Goal: Communication & Community: Ask a question

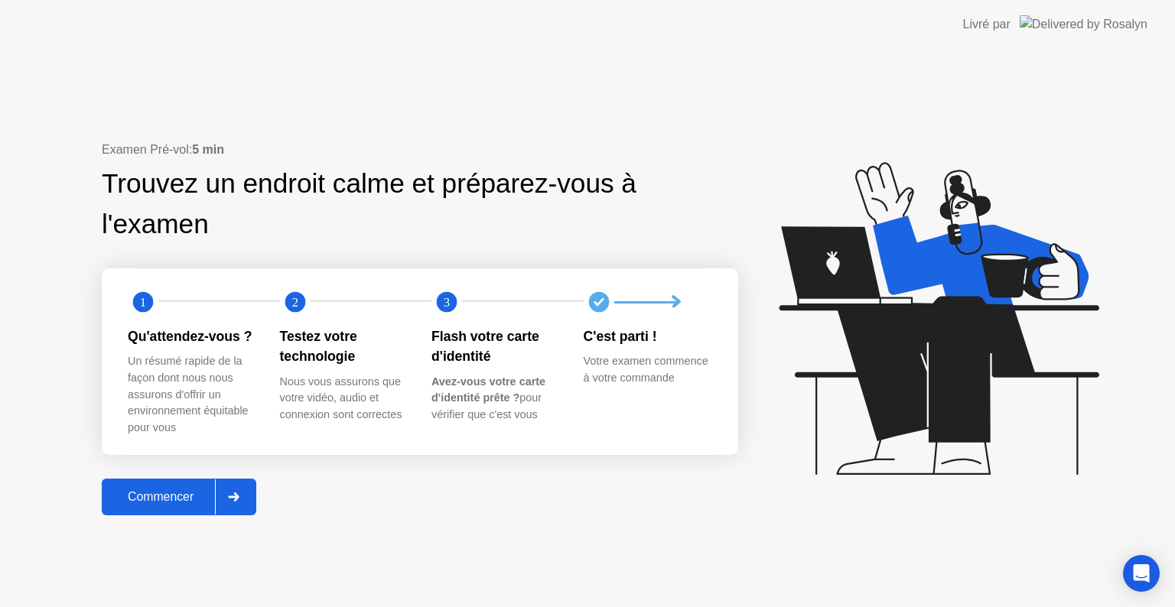
click at [159, 502] on div "Commencer" at bounding box center [160, 497] width 109 height 14
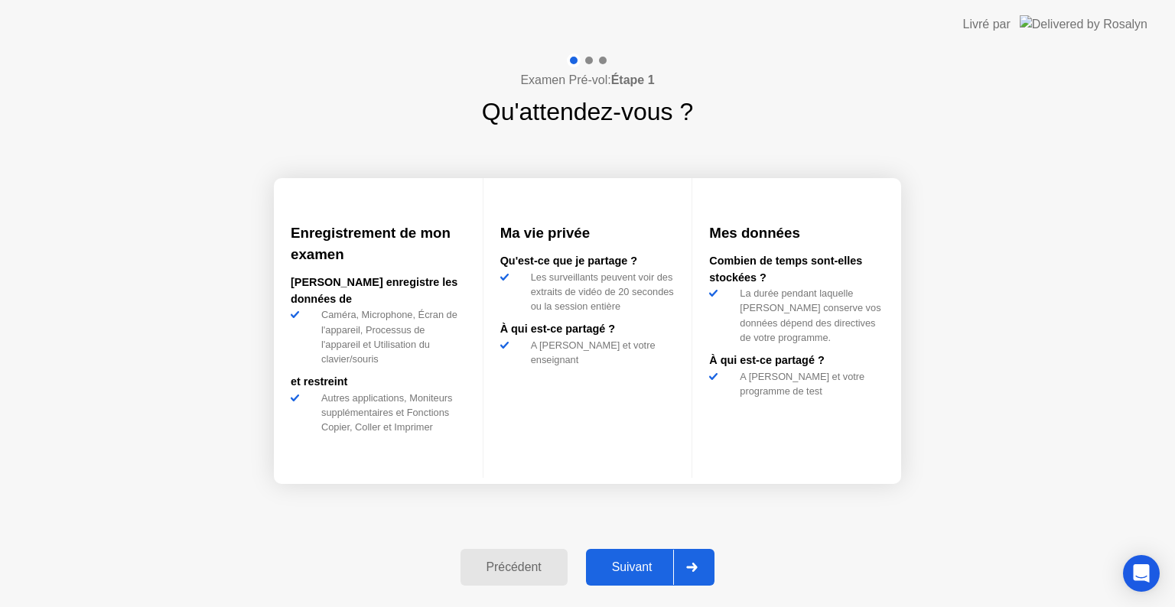
click at [697, 565] on icon at bounding box center [692, 567] width 11 height 9
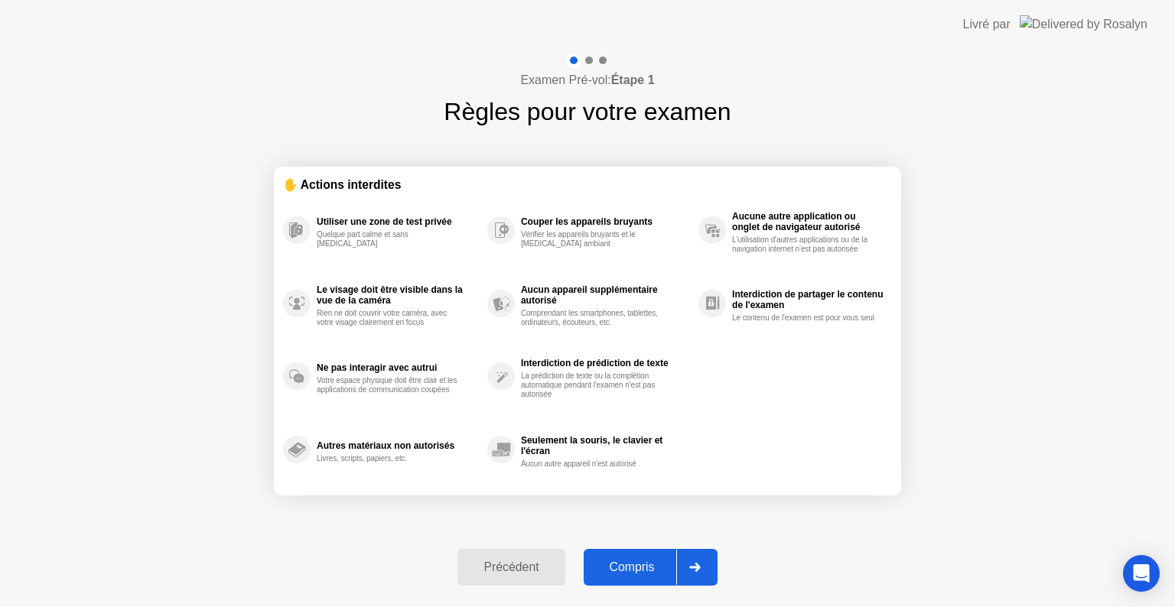
click at [697, 565] on icon at bounding box center [694, 567] width 11 height 9
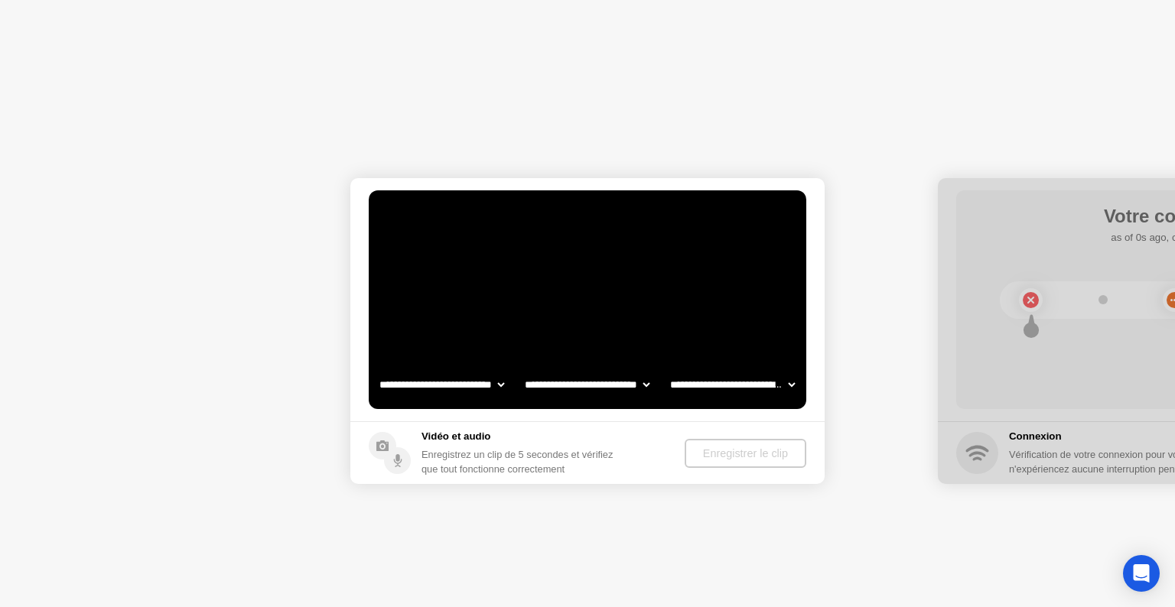
select select "**********"
select select "*******"
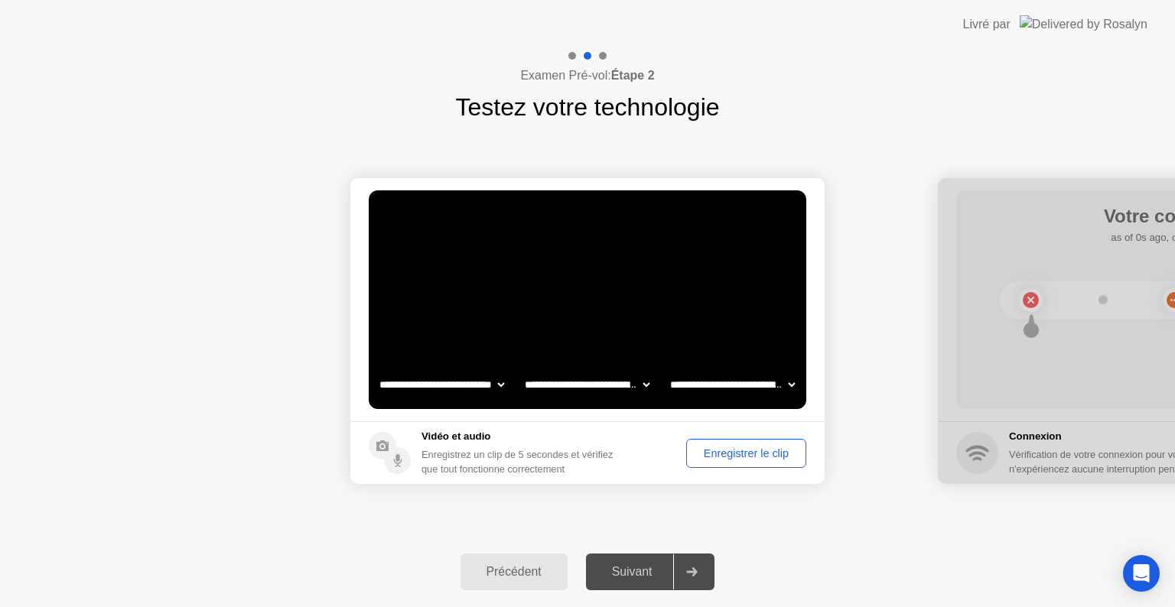
click at [751, 457] on div "Enregistrer le clip" at bounding box center [745, 453] width 109 height 12
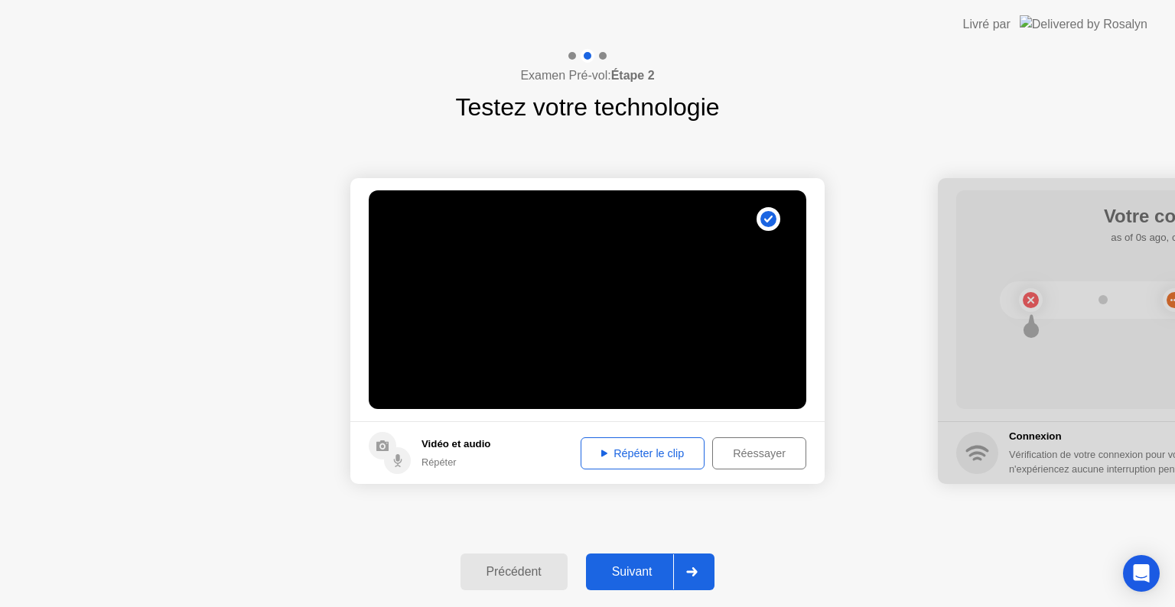
click at [658, 450] on div "Répéter le clip" at bounding box center [642, 453] width 113 height 12
click at [710, 569] on div at bounding box center [691, 571] width 37 height 35
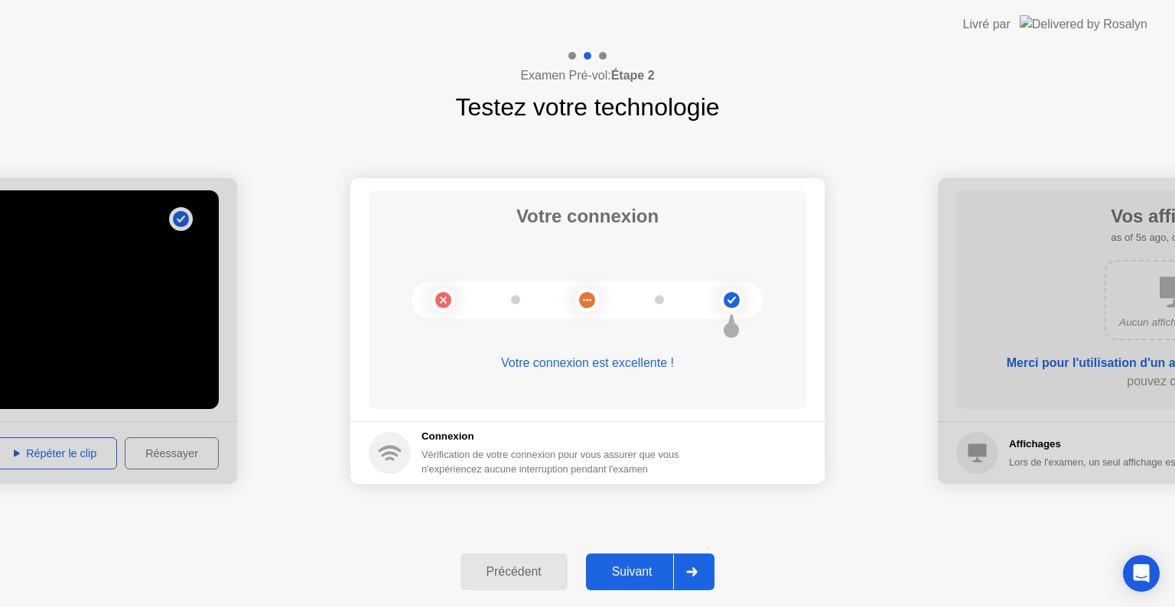
click at [691, 578] on div at bounding box center [691, 571] width 37 height 35
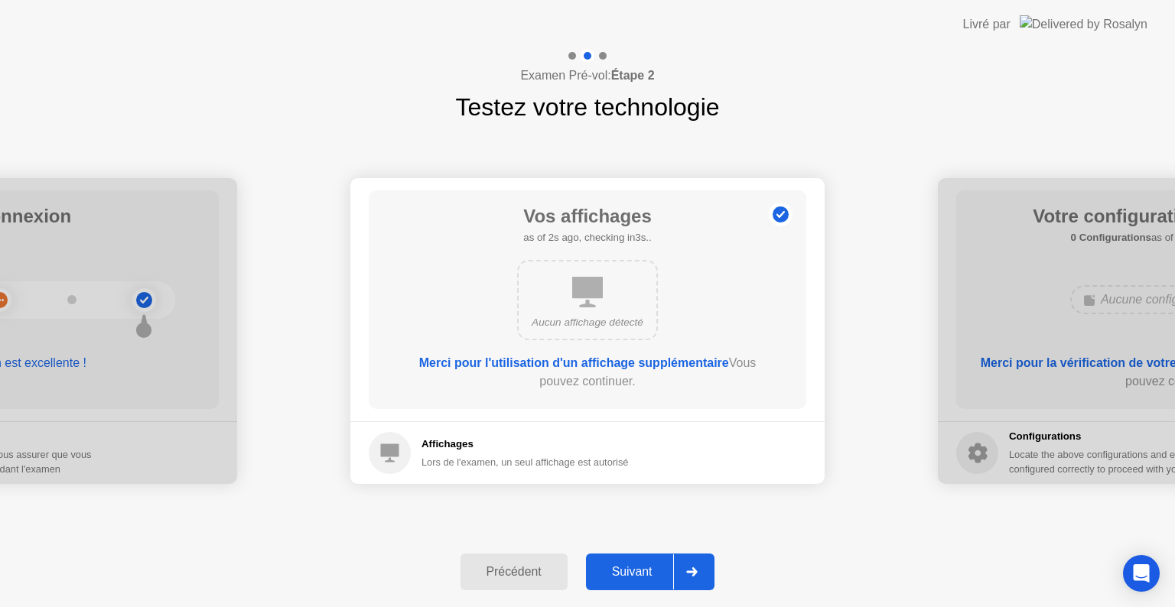
click at [691, 578] on div at bounding box center [691, 571] width 37 height 35
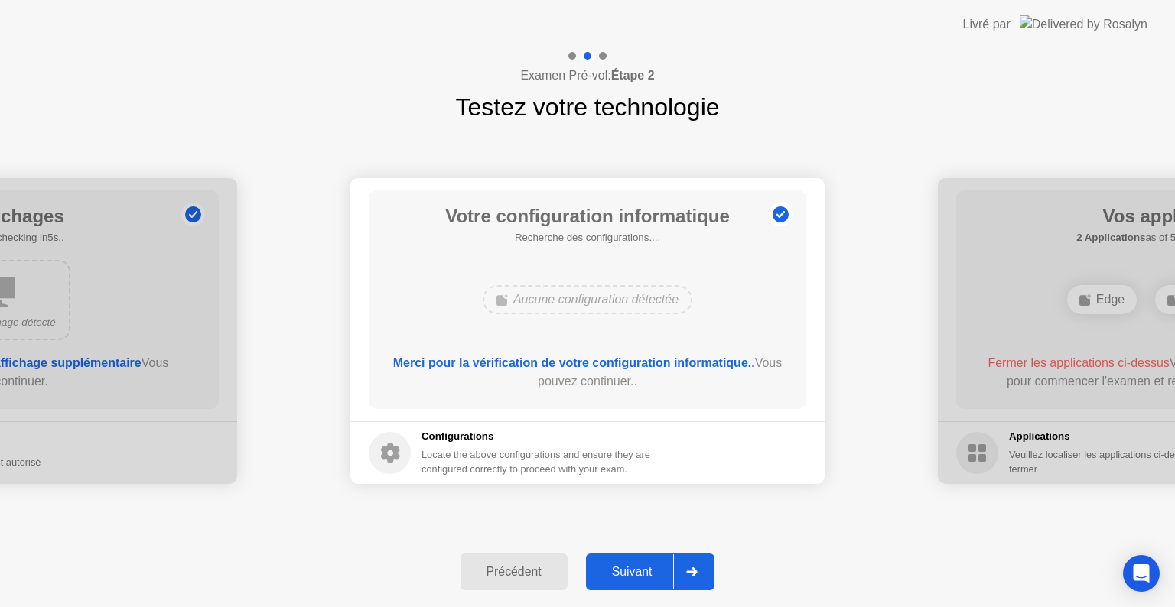
click at [691, 578] on div at bounding box center [691, 571] width 37 height 35
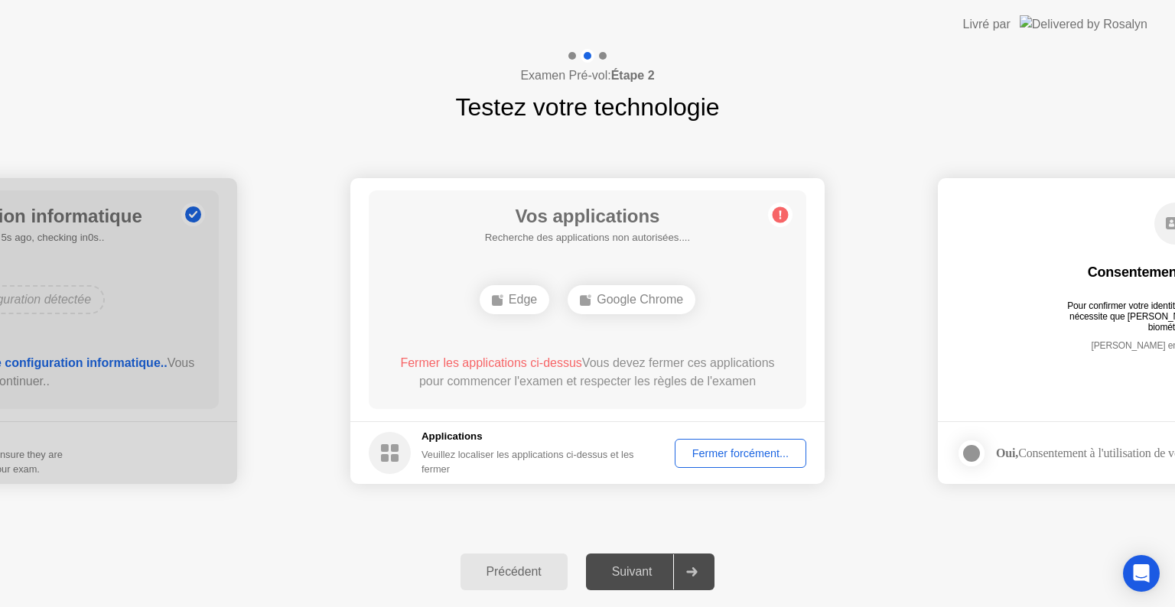
click at [731, 448] on div "Fermer forcément..." at bounding box center [740, 453] width 121 height 12
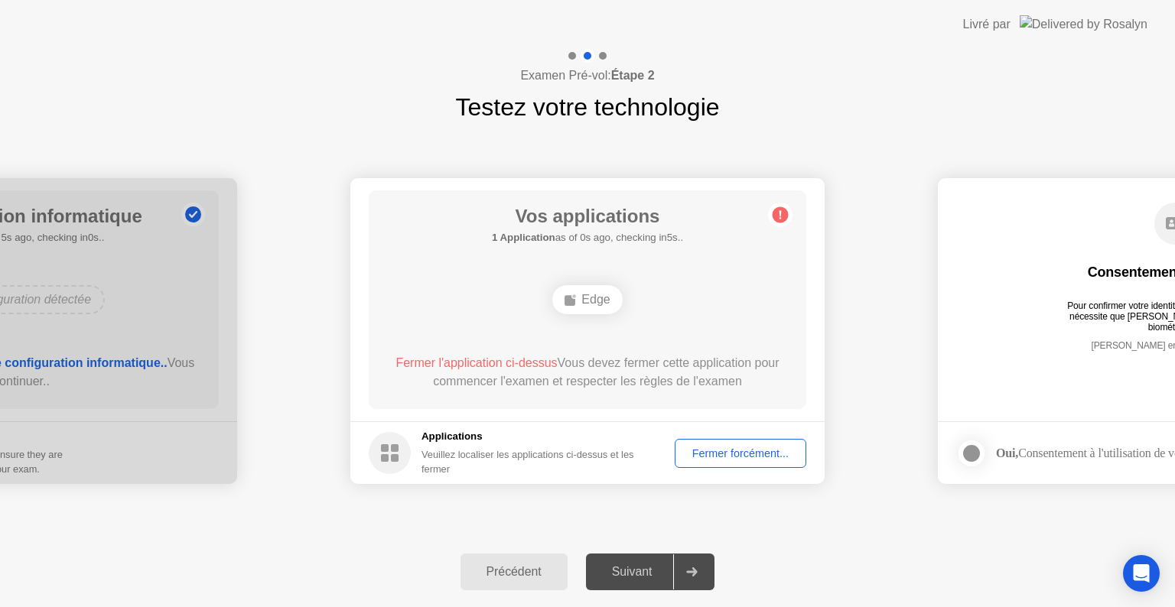
click at [762, 453] on div "Fermer forcément..." at bounding box center [740, 453] width 121 height 12
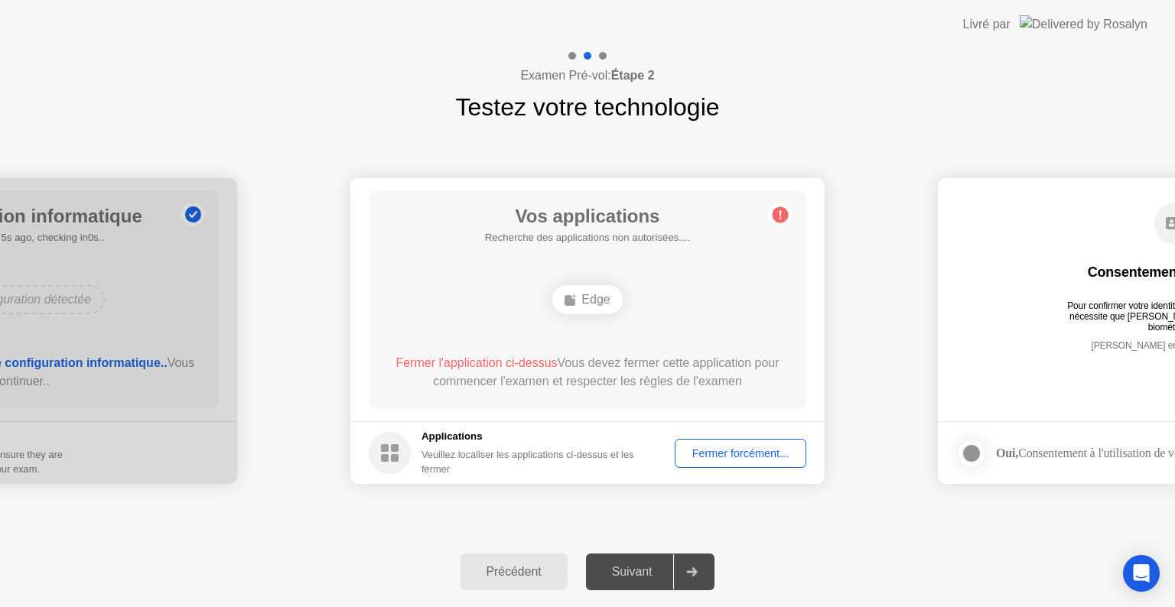
click at [753, 447] on div "Fermer forcément..." at bounding box center [740, 453] width 121 height 12
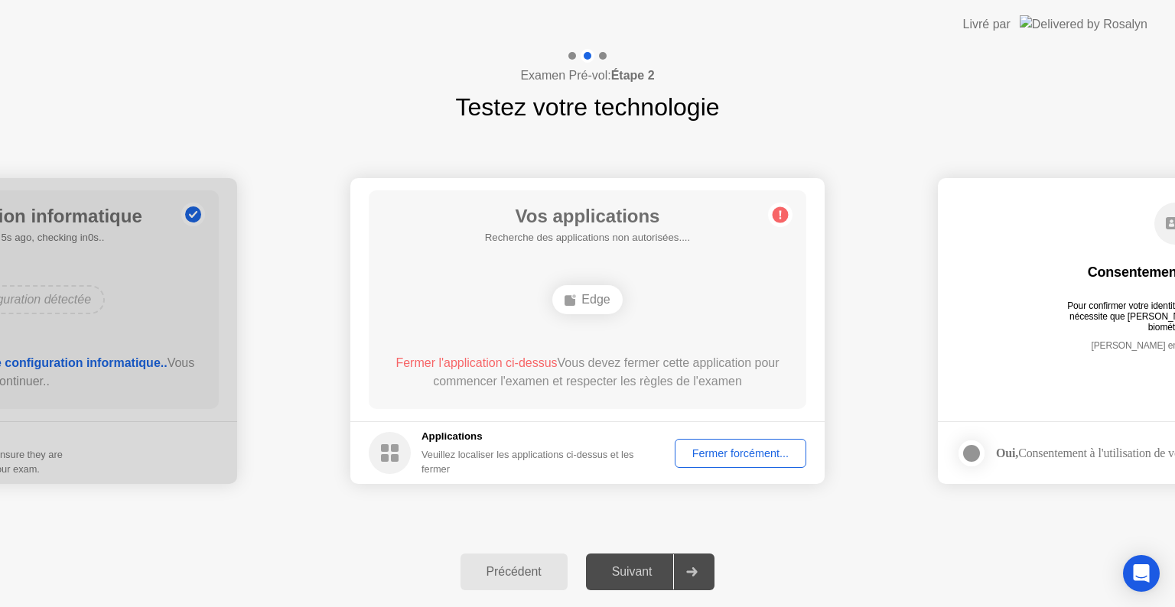
click at [730, 460] on div "Fermer forcément..." at bounding box center [740, 453] width 121 height 12
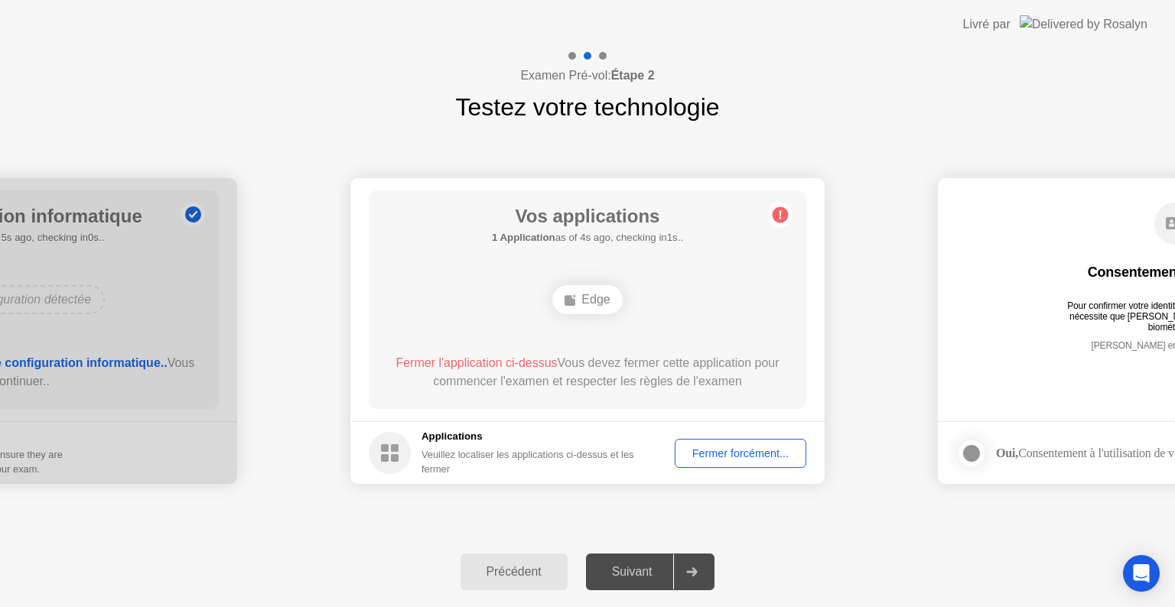
click at [782, 210] on circle at bounding box center [780, 215] width 16 height 16
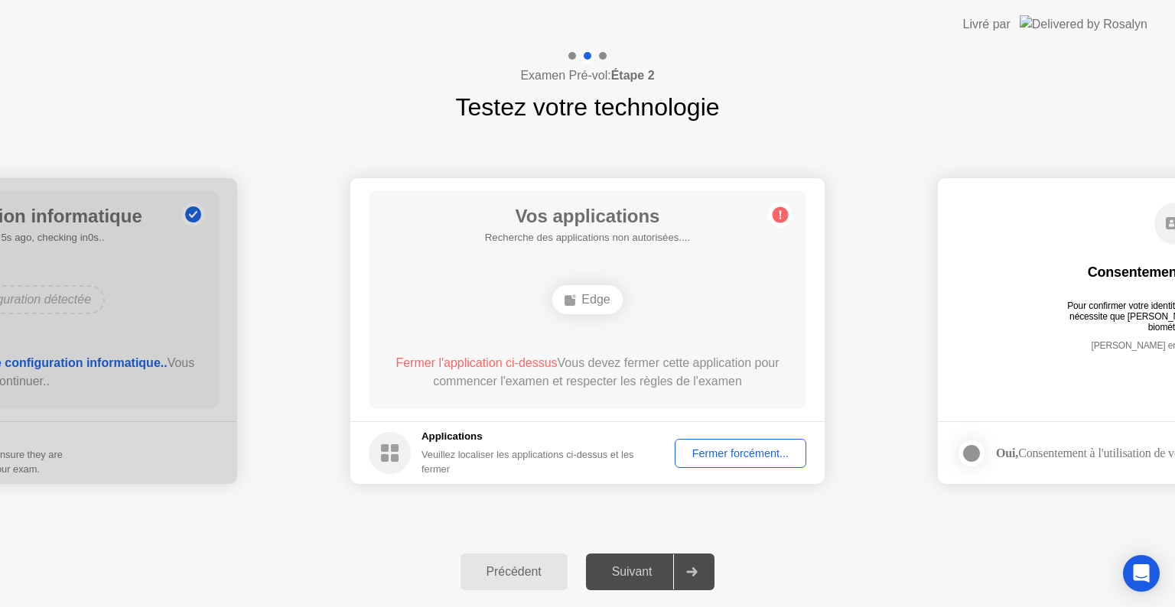
click at [782, 210] on circle at bounding box center [780, 215] width 16 height 16
click at [761, 450] on div "Fermer forcément..." at bounding box center [740, 453] width 121 height 12
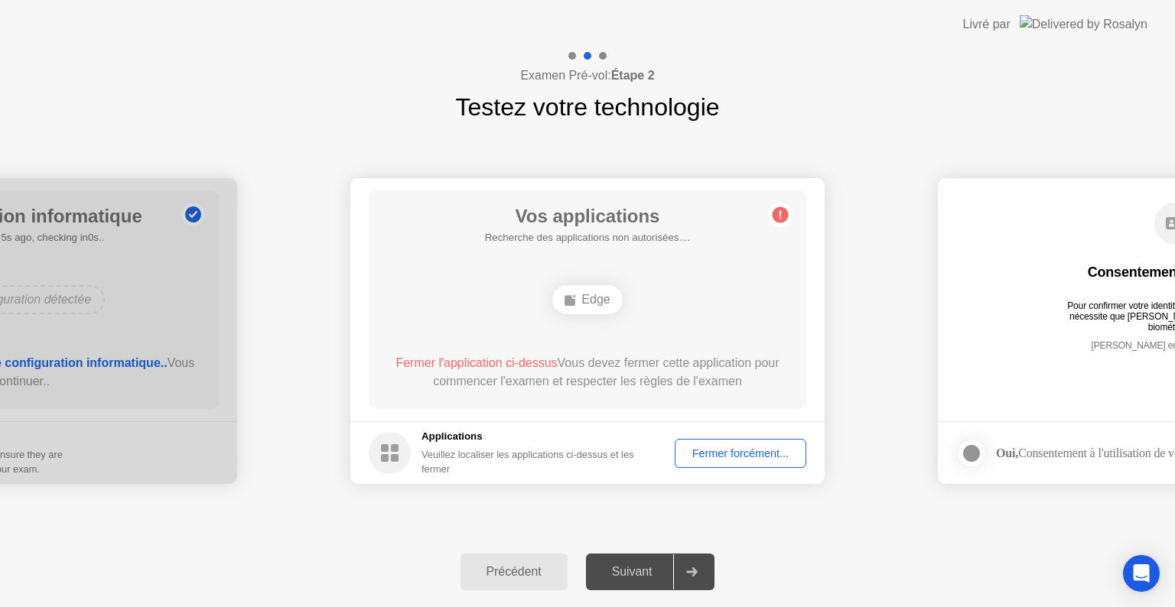
click at [733, 457] on div "Fermer forcément..." at bounding box center [740, 453] width 121 height 12
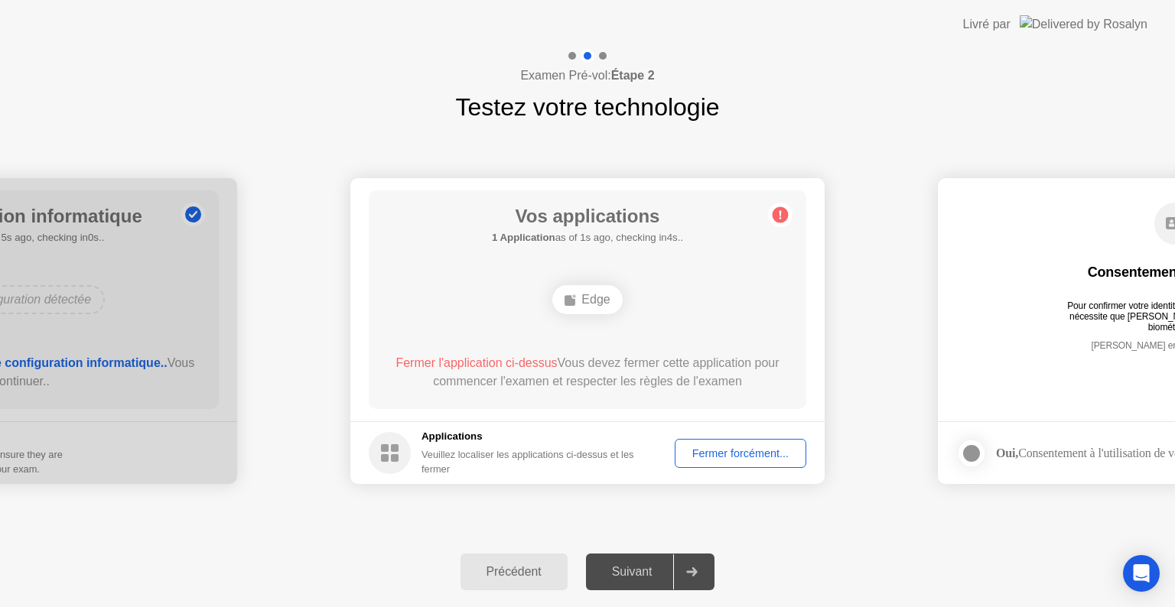
click at [734, 447] on div "Fermer forcément..." at bounding box center [740, 453] width 121 height 12
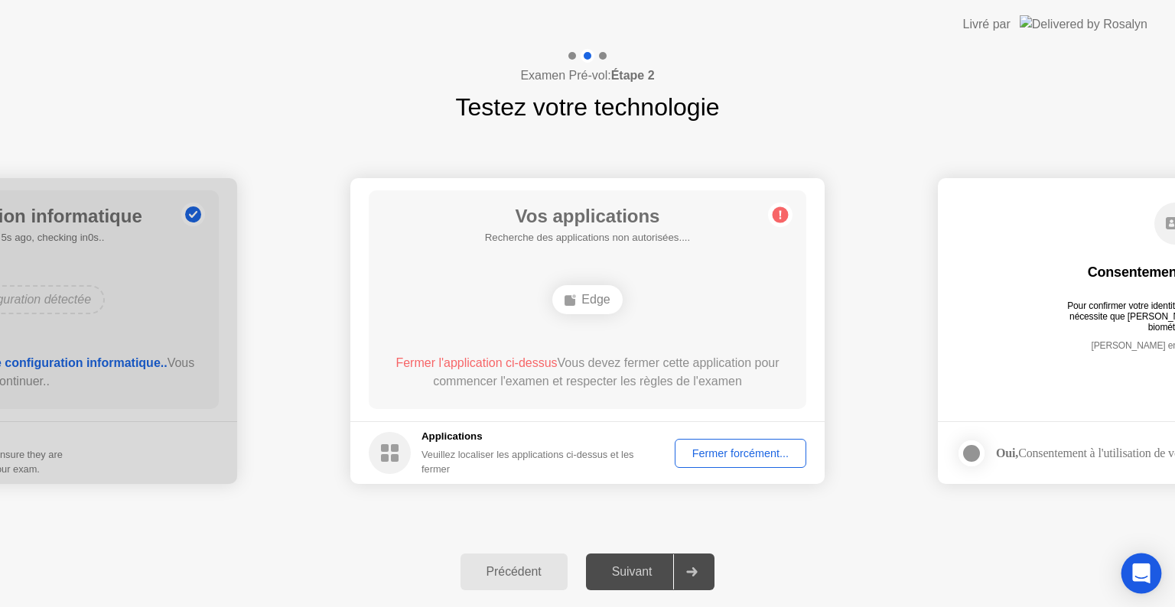
click at [1138, 568] on icon "Open Intercom Messenger" at bounding box center [1141, 574] width 18 height 20
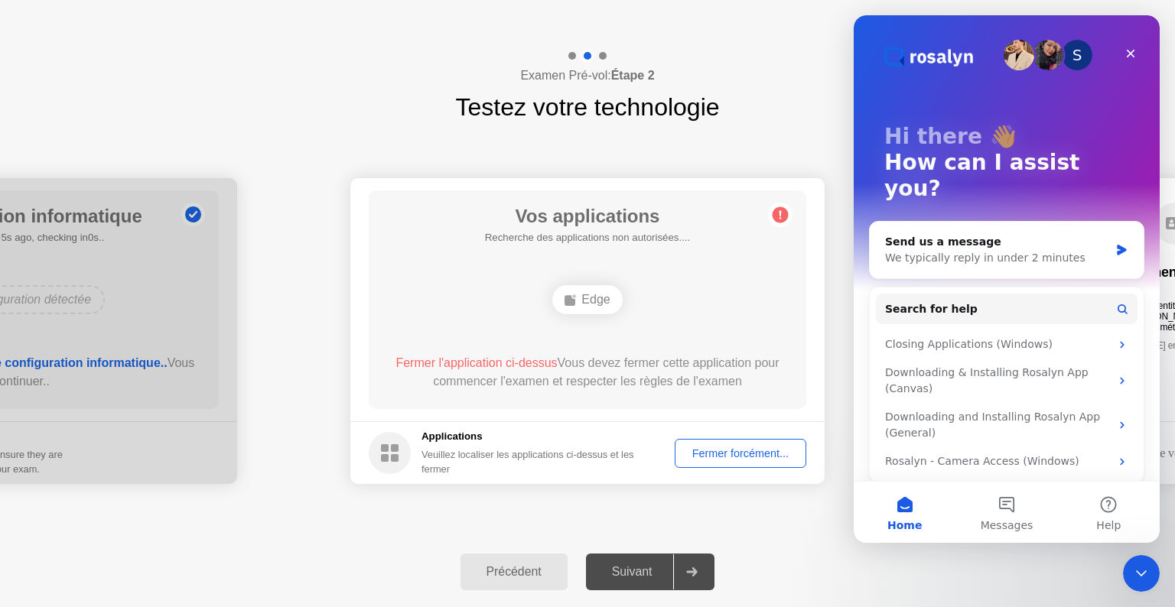
click at [714, 452] on div "Fermer forcément..." at bounding box center [740, 453] width 121 height 12
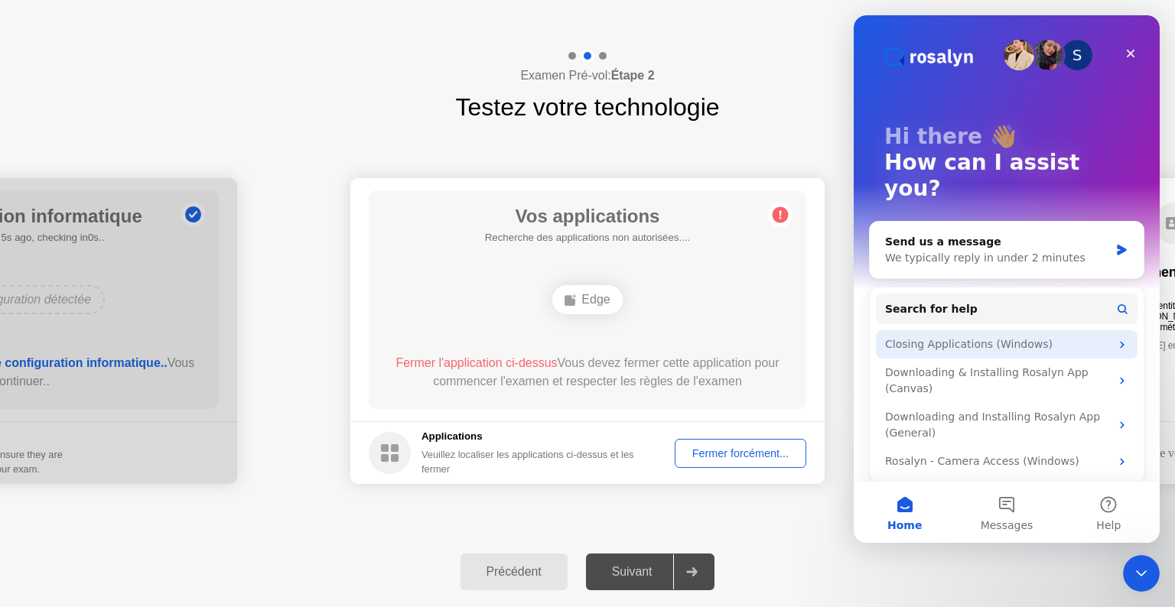
click at [957, 336] on div "Closing Applications (Windows)" at bounding box center [997, 344] width 225 height 16
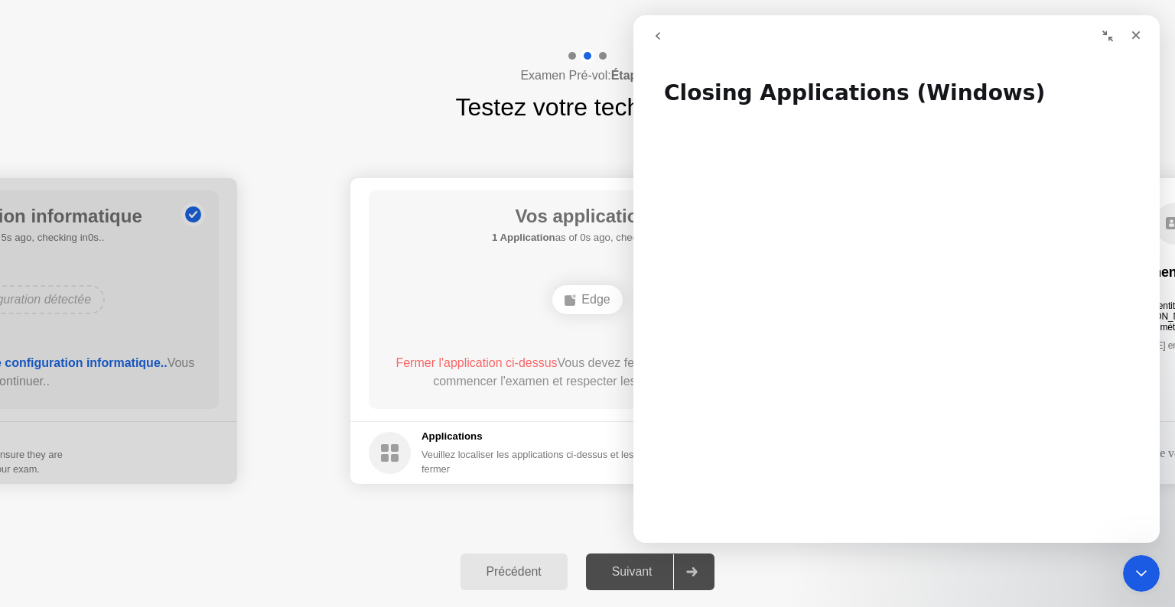
click at [660, 30] on icon "go back" at bounding box center [658, 36] width 12 height 12
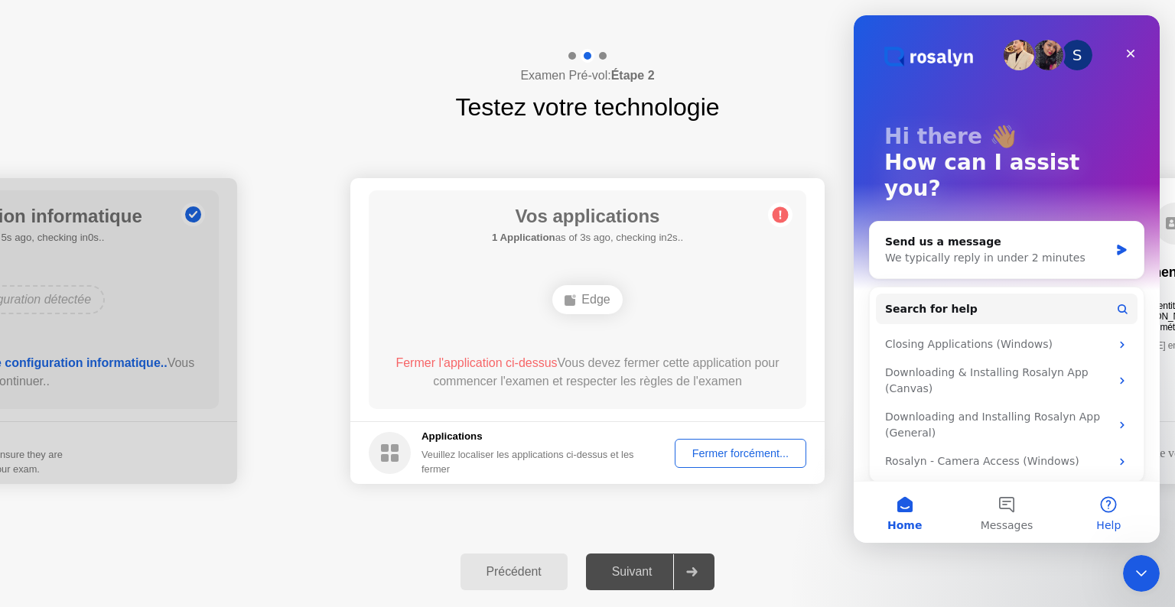
click at [1107, 516] on button "Help" at bounding box center [1109, 512] width 102 height 61
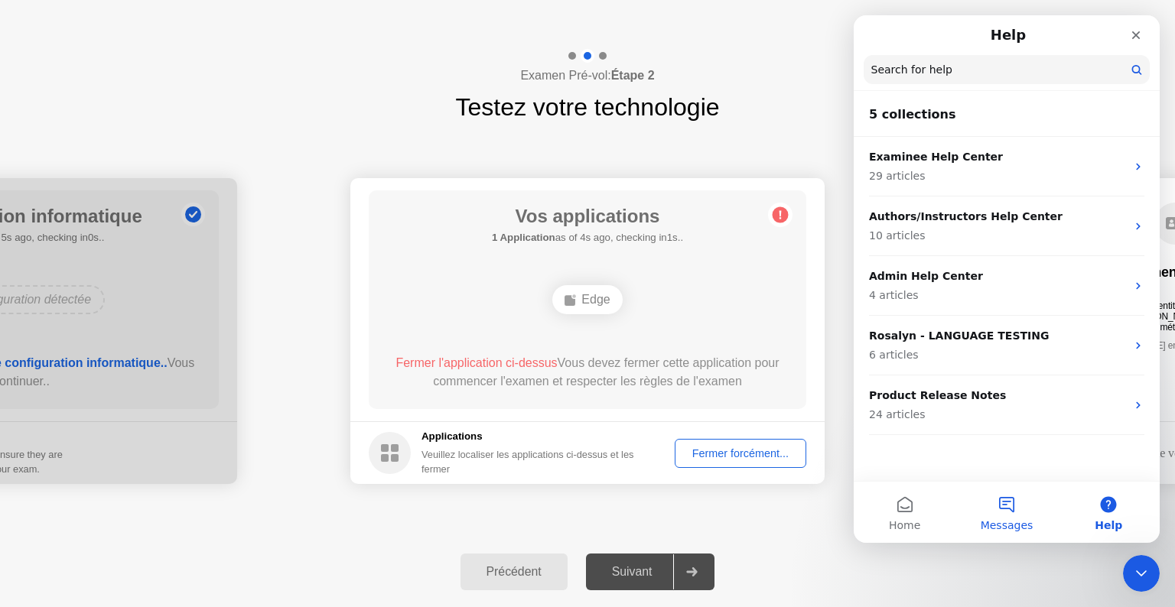
click at [1007, 513] on button "Messages" at bounding box center [1006, 512] width 102 height 61
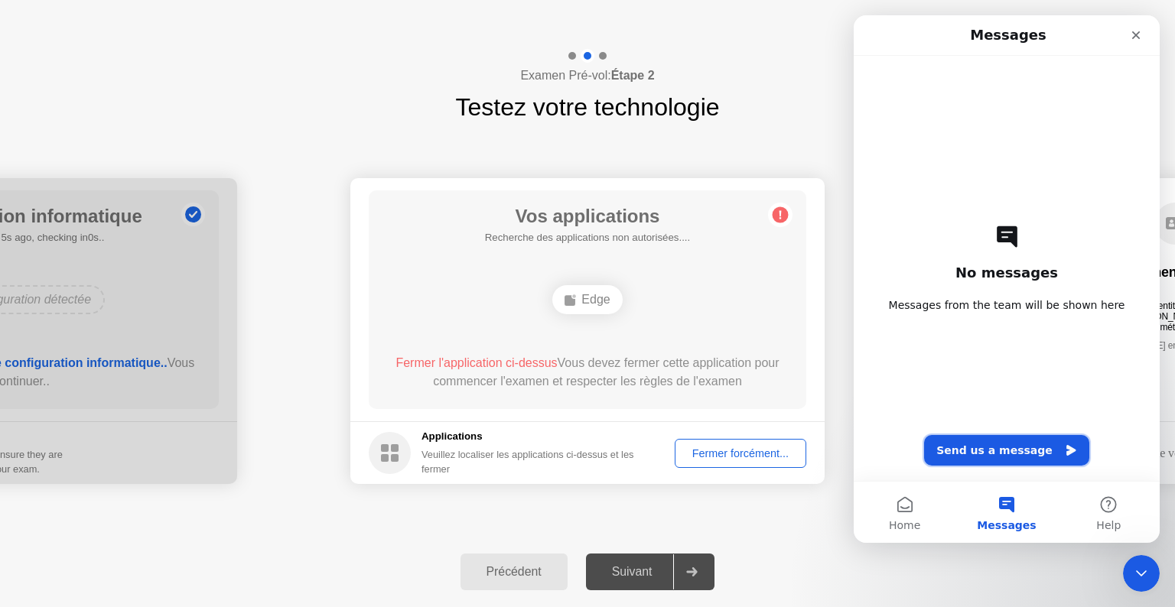
click at [989, 453] on button "Send us a message" at bounding box center [1006, 450] width 165 height 31
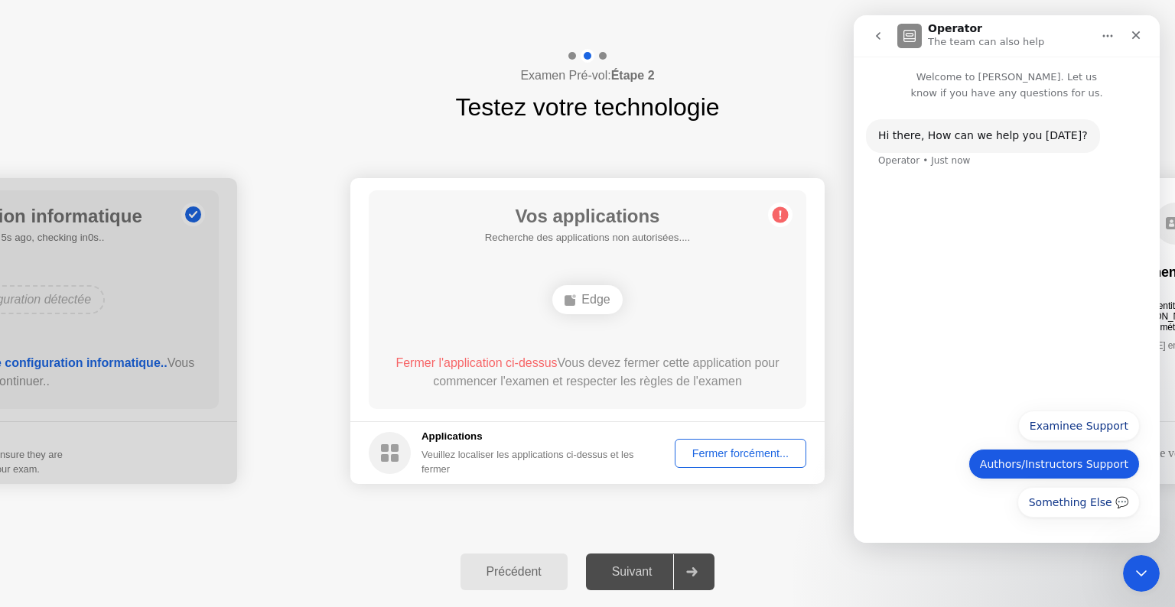
click at [1116, 465] on button "Authors/Instructors Support" at bounding box center [1053, 464] width 171 height 31
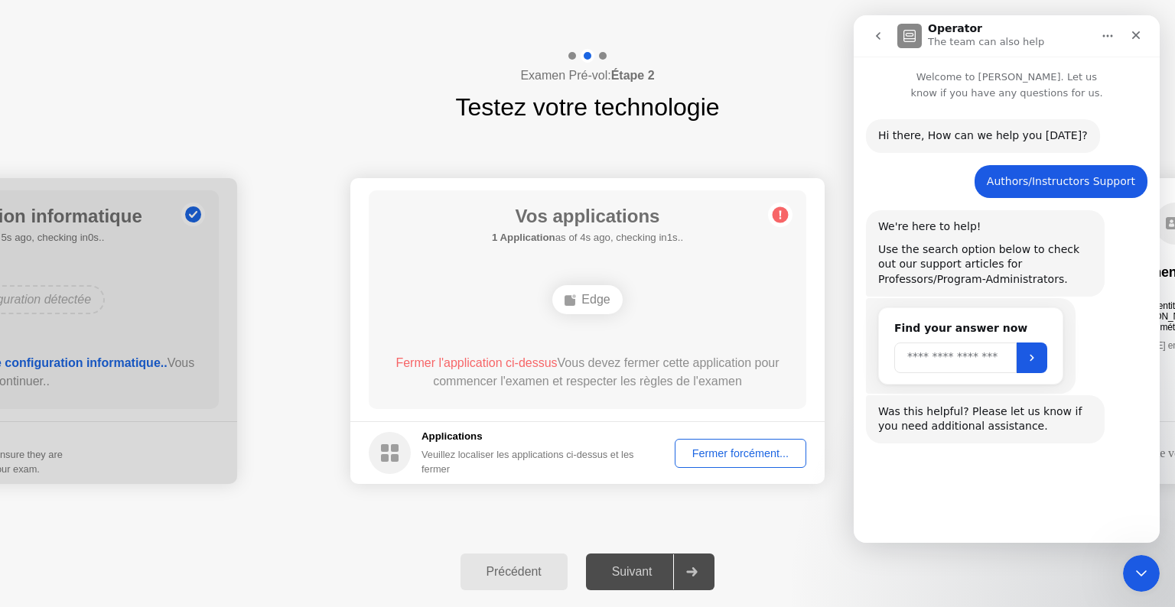
click at [982, 363] on input "Search" at bounding box center [955, 358] width 122 height 31
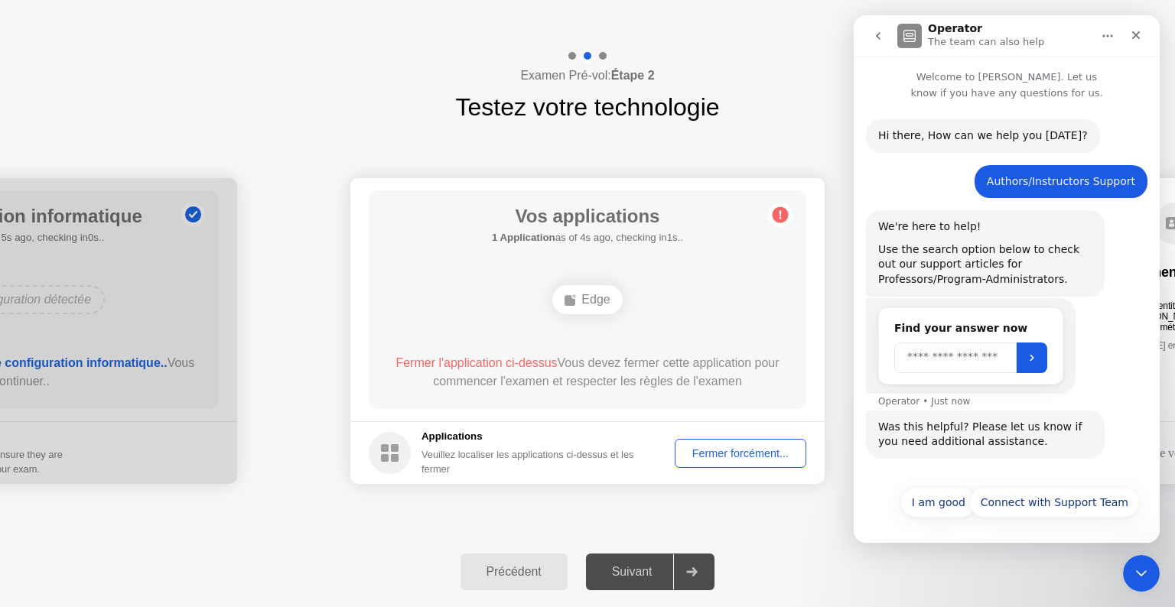
scroll to position [1, 0]
click at [1038, 356] on icon "Submit" at bounding box center [1032, 357] width 12 height 12
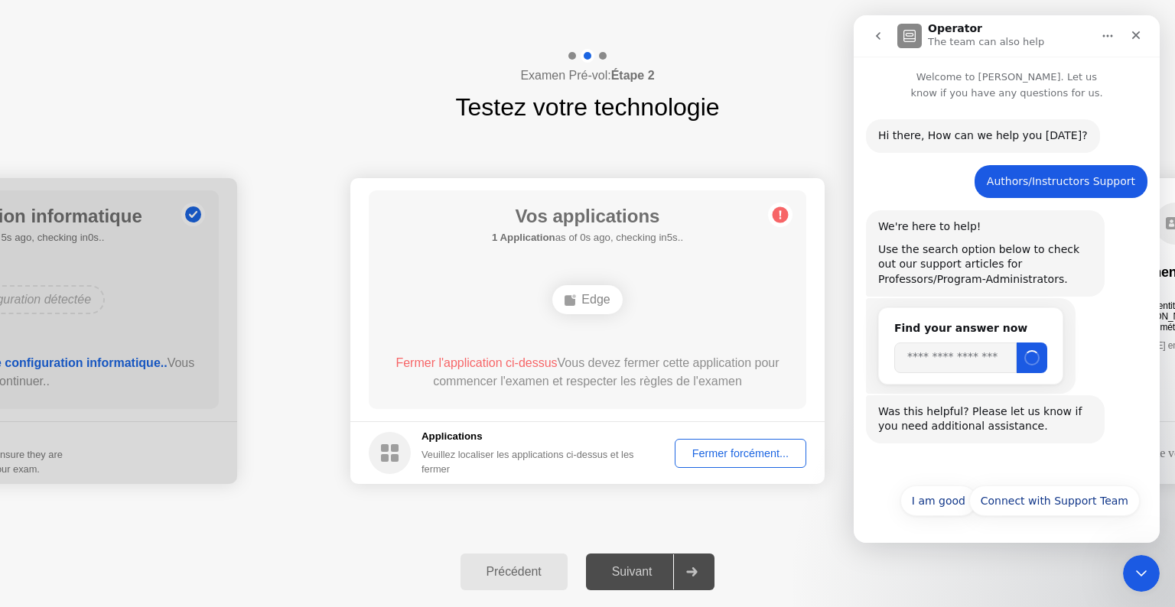
scroll to position [0, 0]
click at [991, 359] on input "Search" at bounding box center [955, 358] width 122 height 31
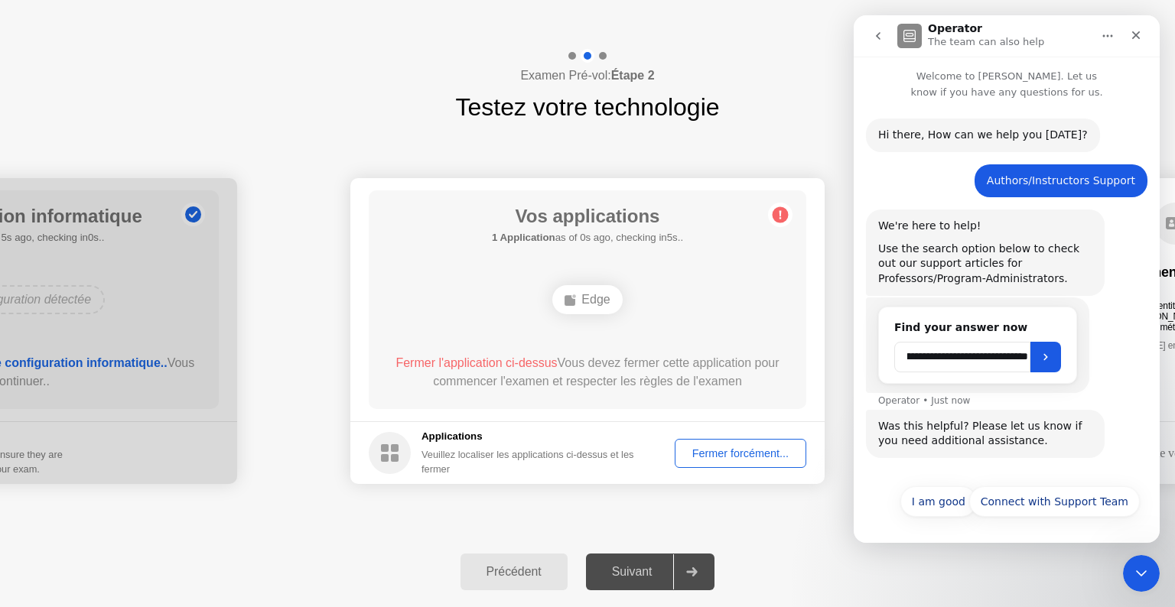
scroll to position [0, 147]
type input "**********"
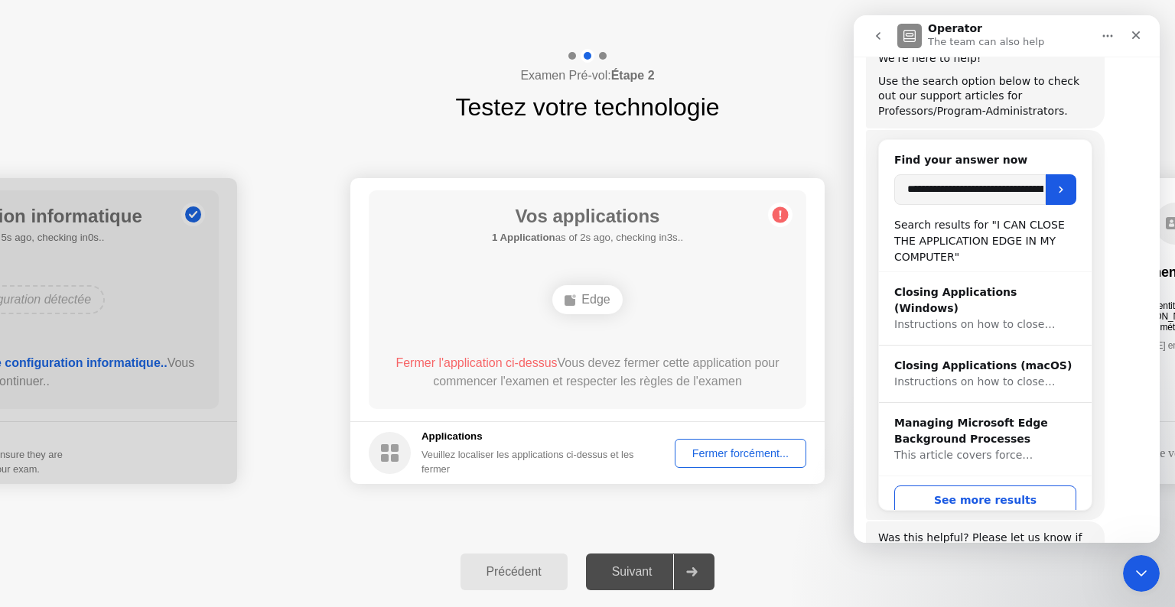
scroll to position [281, 0]
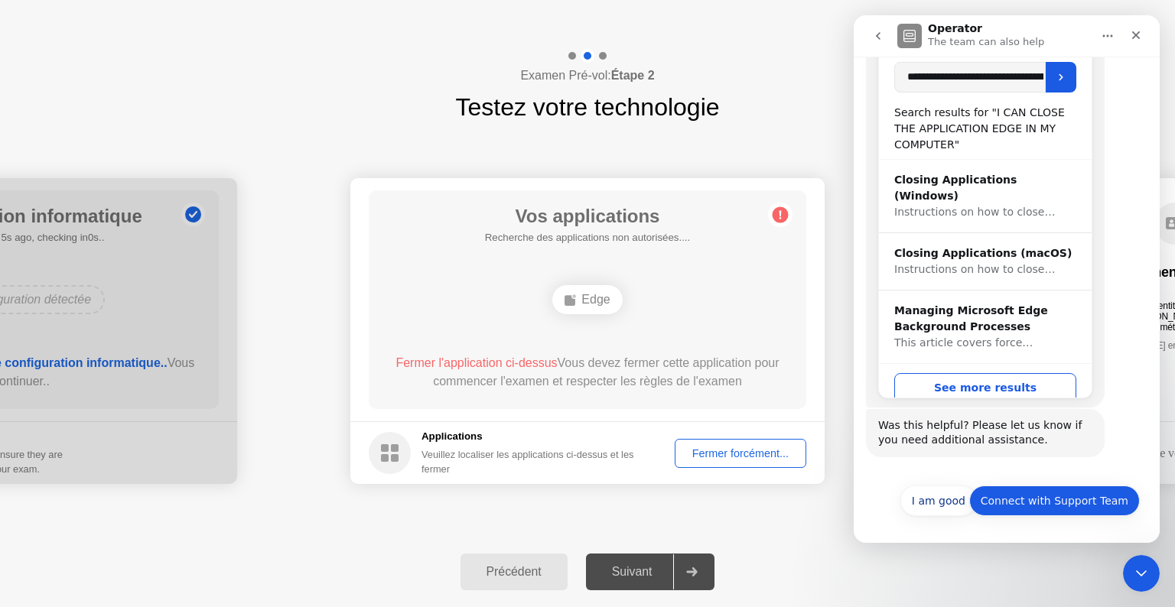
click at [1074, 502] on button "Connect with Support Team" at bounding box center [1054, 501] width 171 height 31
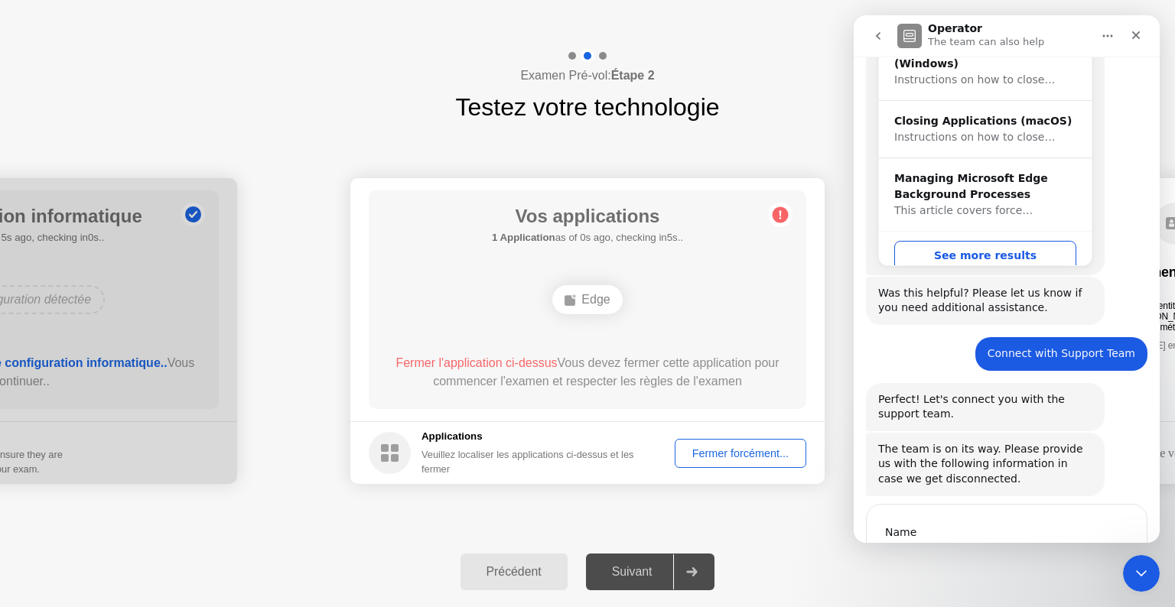
scroll to position [503, 0]
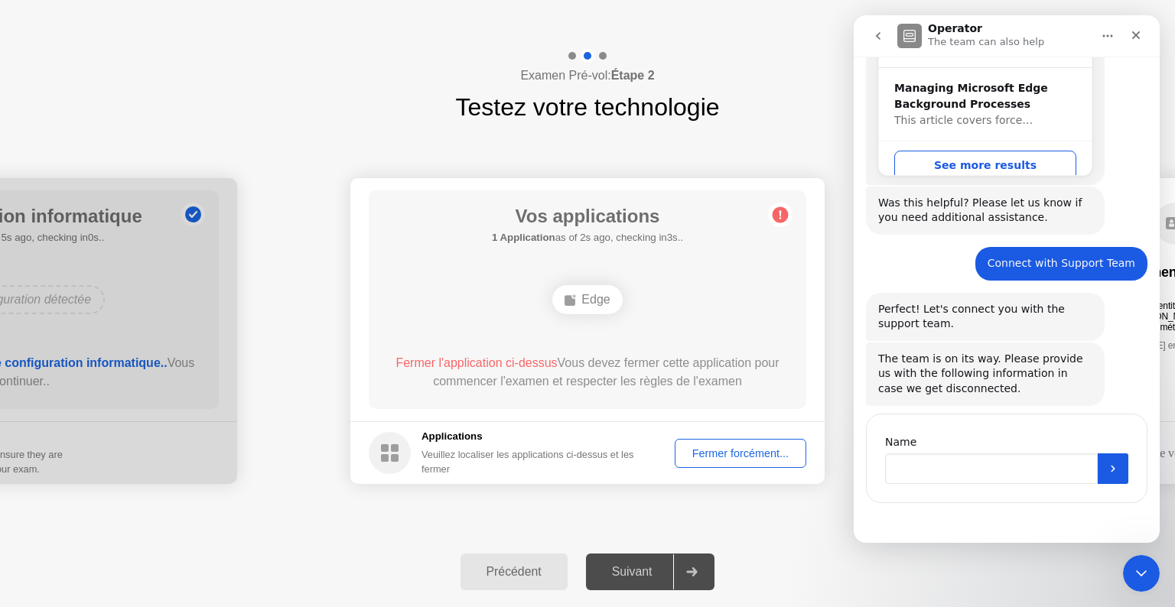
click at [953, 463] on input "Name" at bounding box center [991, 468] width 213 height 31
type input "*******"
click at [1104, 458] on button "Submit" at bounding box center [1112, 468] width 31 height 31
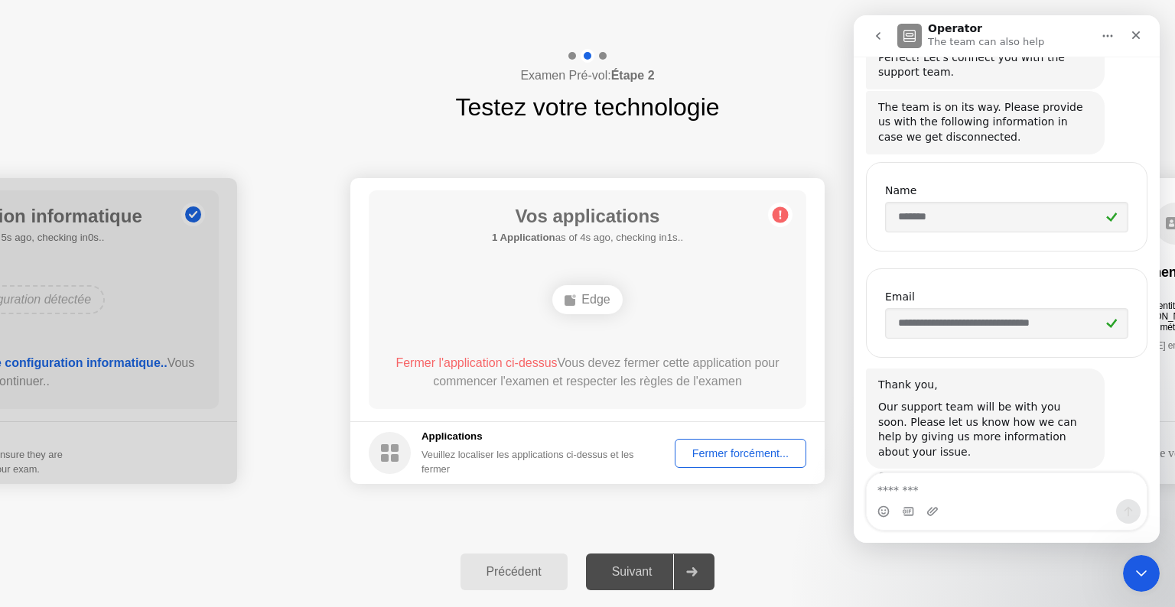
scroll to position [767, 0]
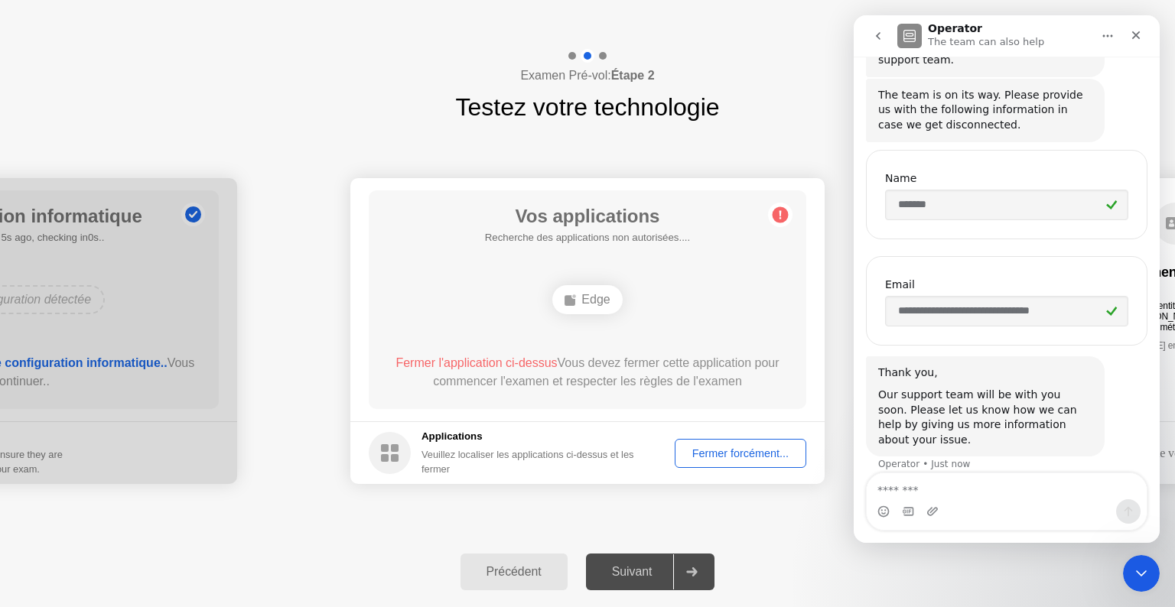
click at [949, 479] on textarea "Message…" at bounding box center [1006, 486] width 280 height 26
click at [734, 447] on div "Fermer forcément..." at bounding box center [740, 453] width 121 height 12
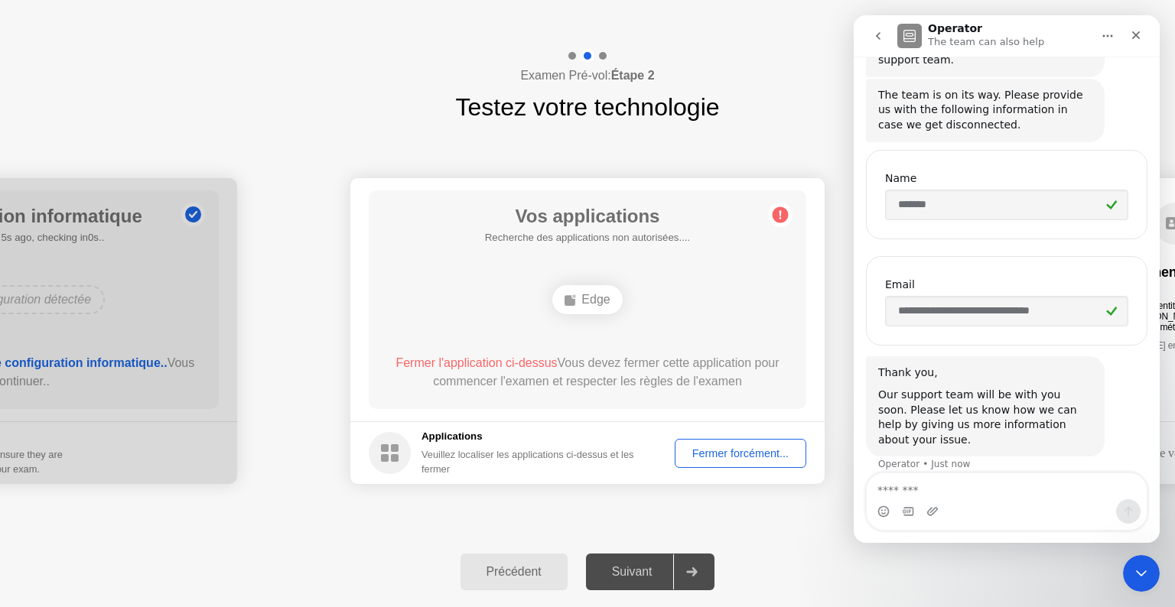
click at [1107, 35] on icon "Home" at bounding box center [1108, 36] width 10 height 2
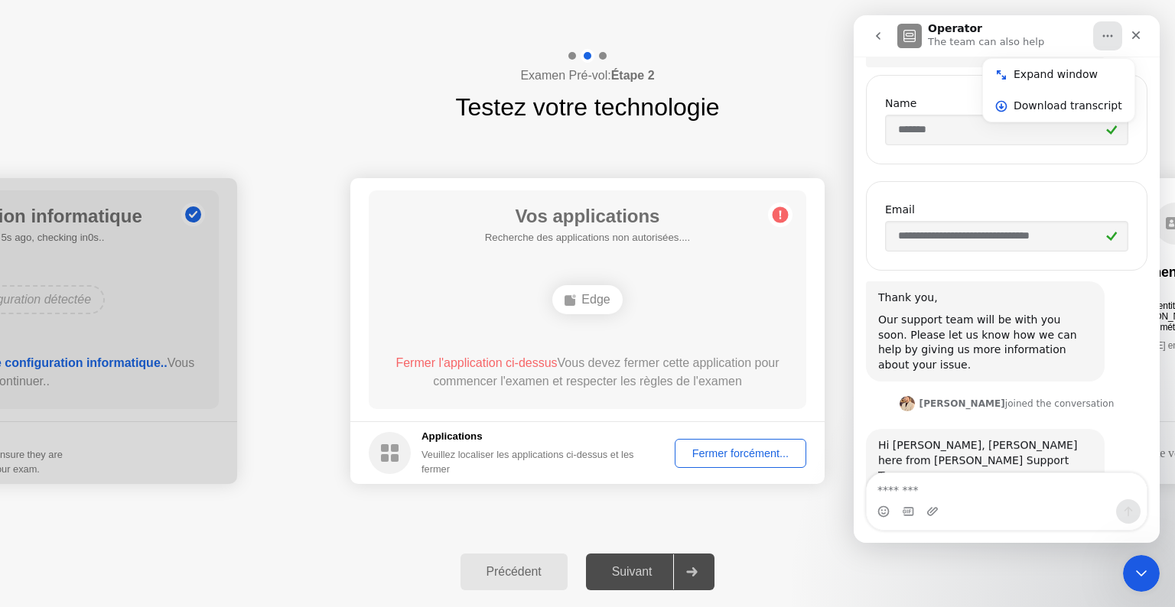
scroll to position [878, 0]
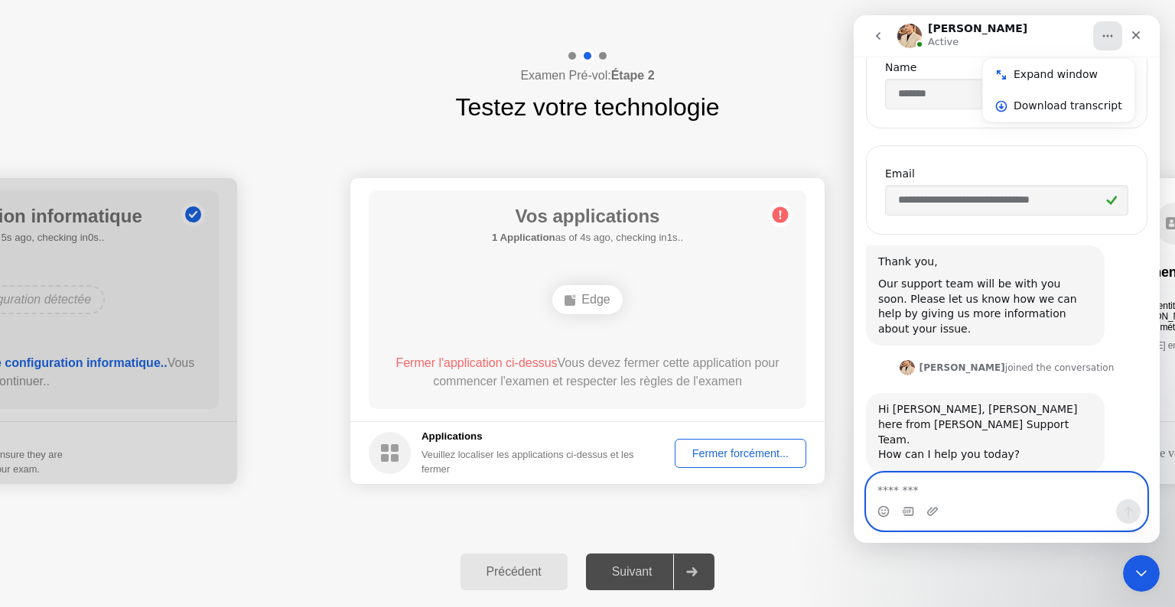
click at [936, 486] on textarea "Message…" at bounding box center [1006, 486] width 280 height 26
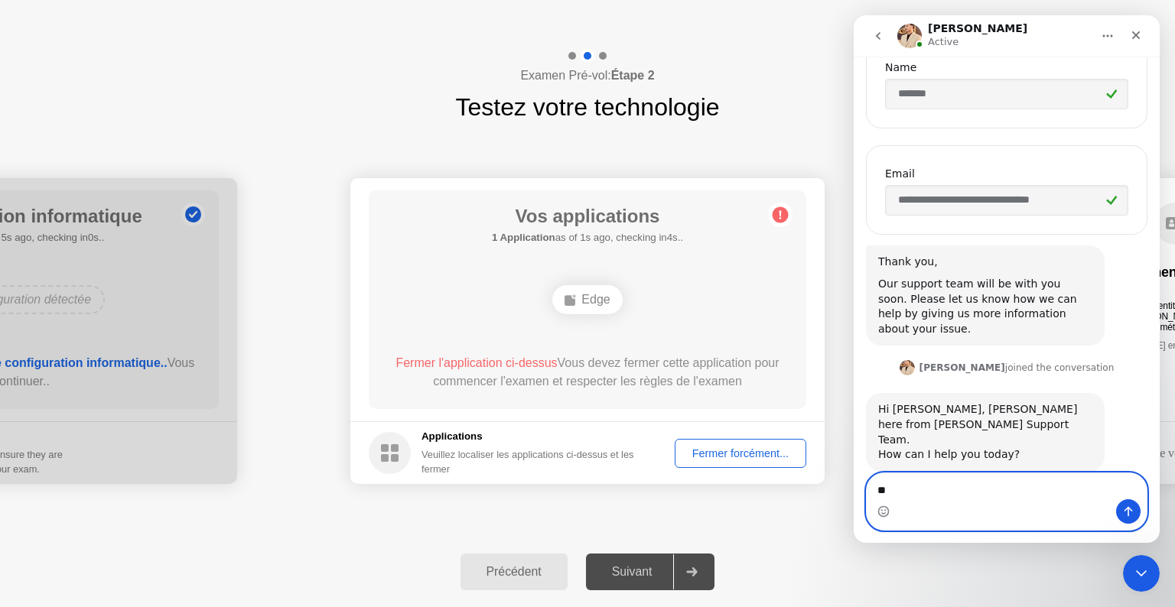
type textarea "*"
type textarea "********"
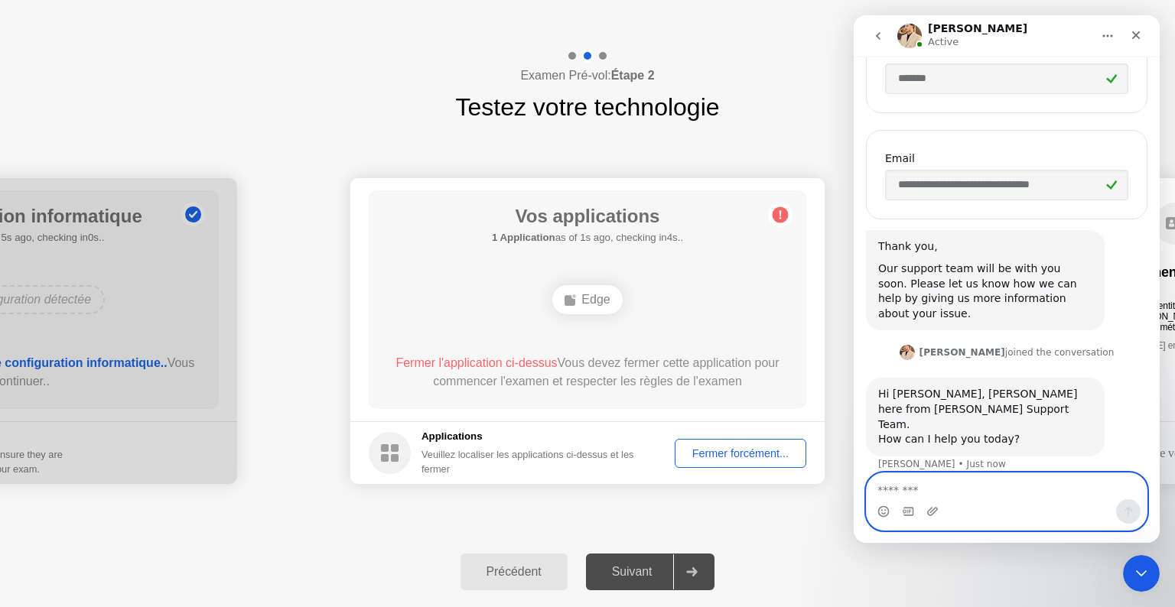
scroll to position [924, 0]
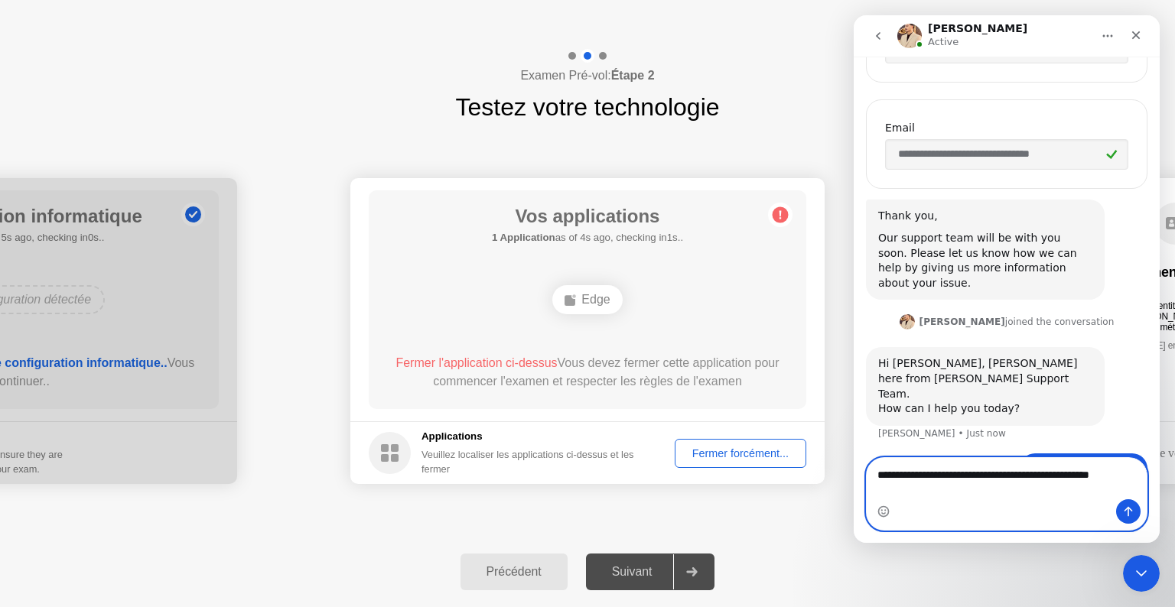
type textarea "**********"
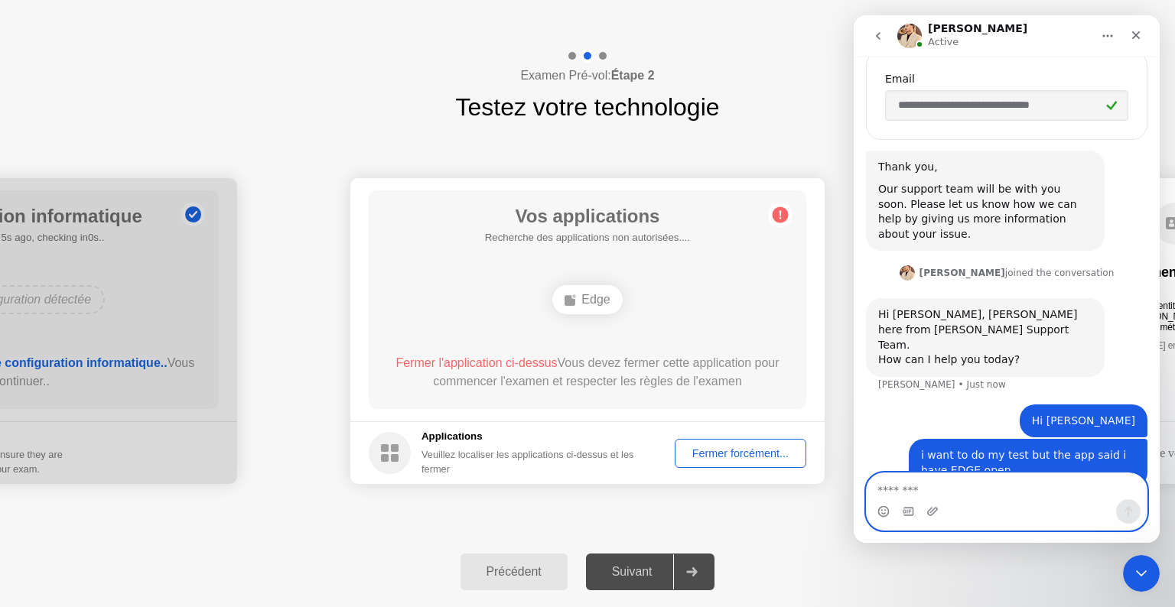
scroll to position [973, 0]
type textarea "**********"
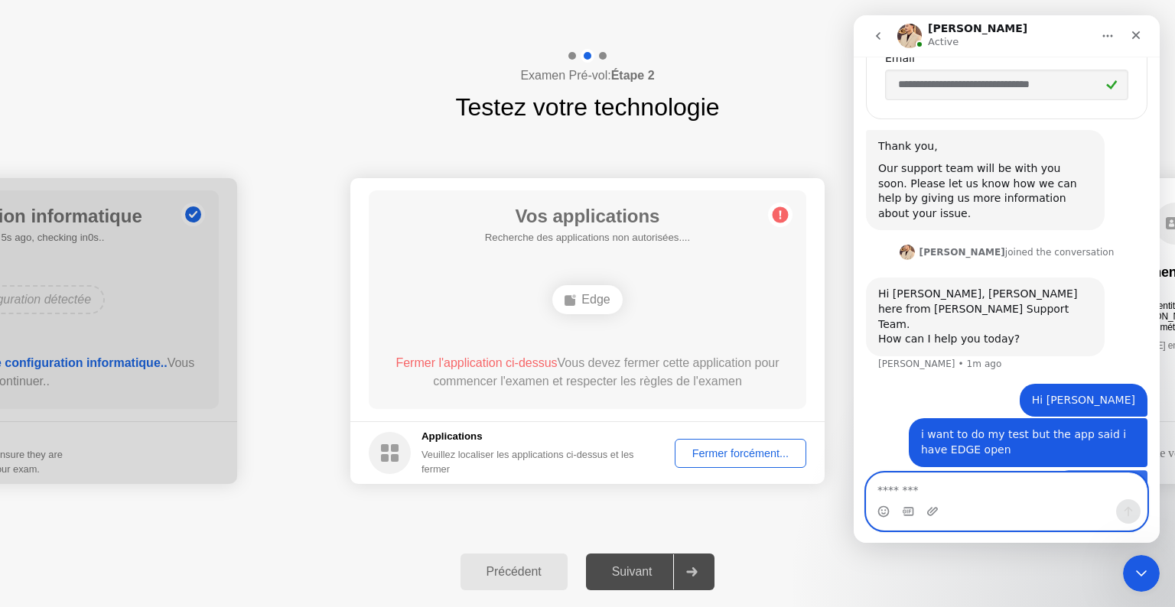
scroll to position [1008, 0]
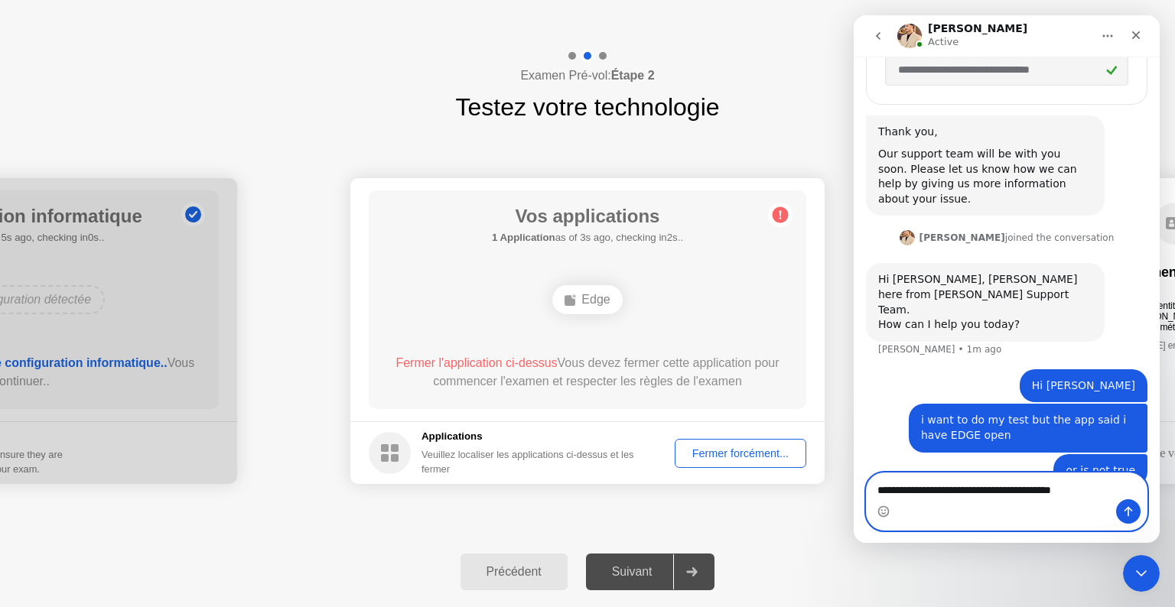
click at [996, 490] on textarea "**********" at bounding box center [1006, 486] width 280 height 26
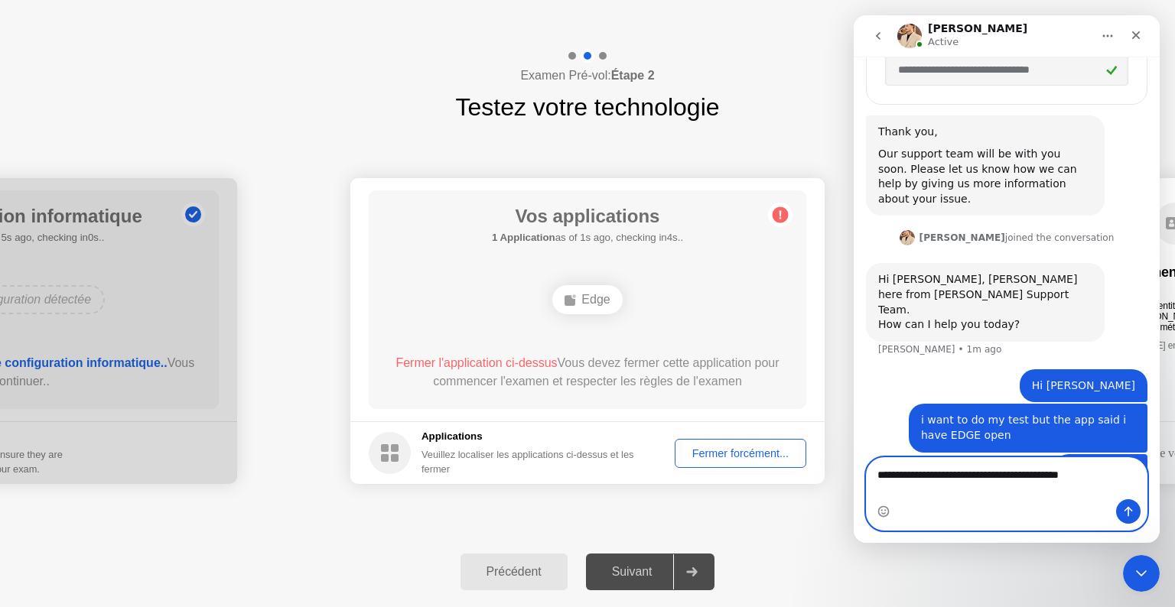
type textarea "**********"
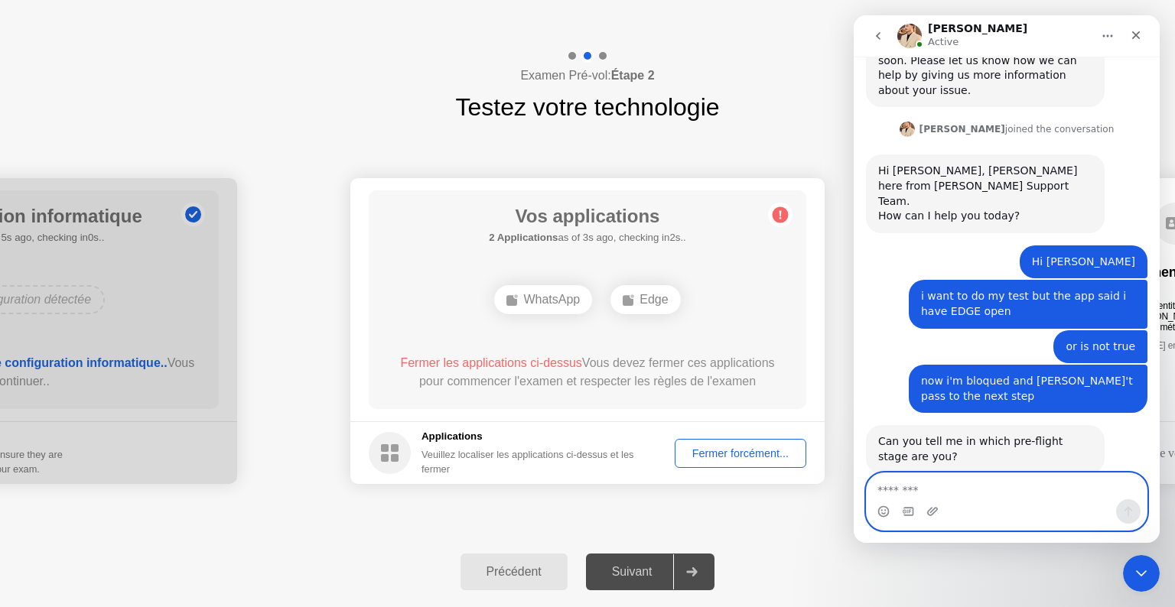
scroll to position [1119, 0]
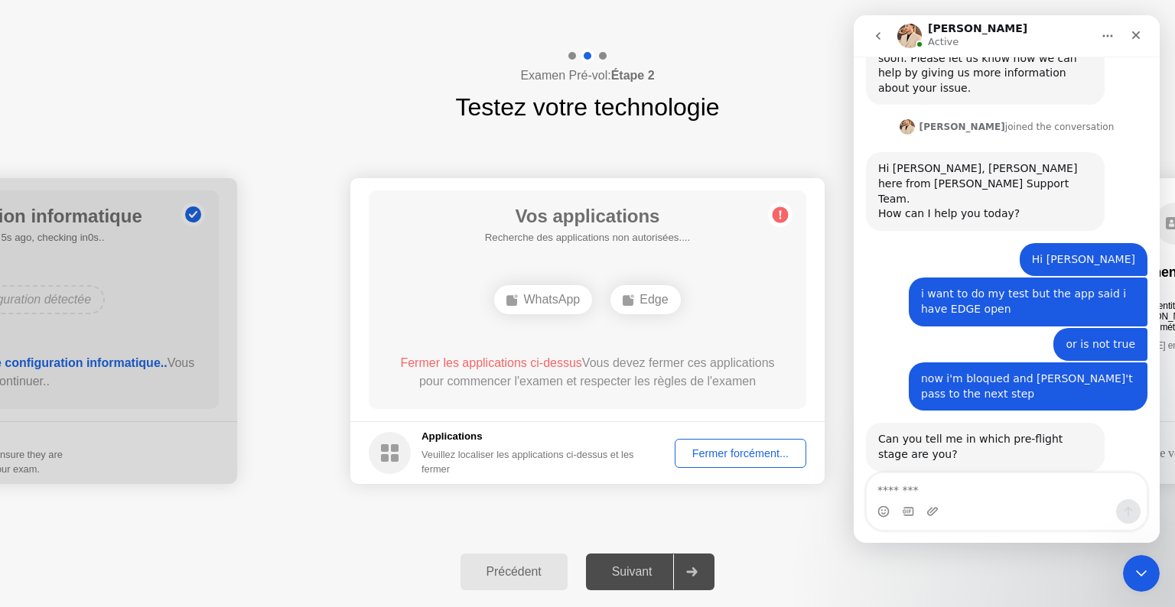
click at [736, 460] on div "Fermer forcément..." at bounding box center [740, 453] width 121 height 12
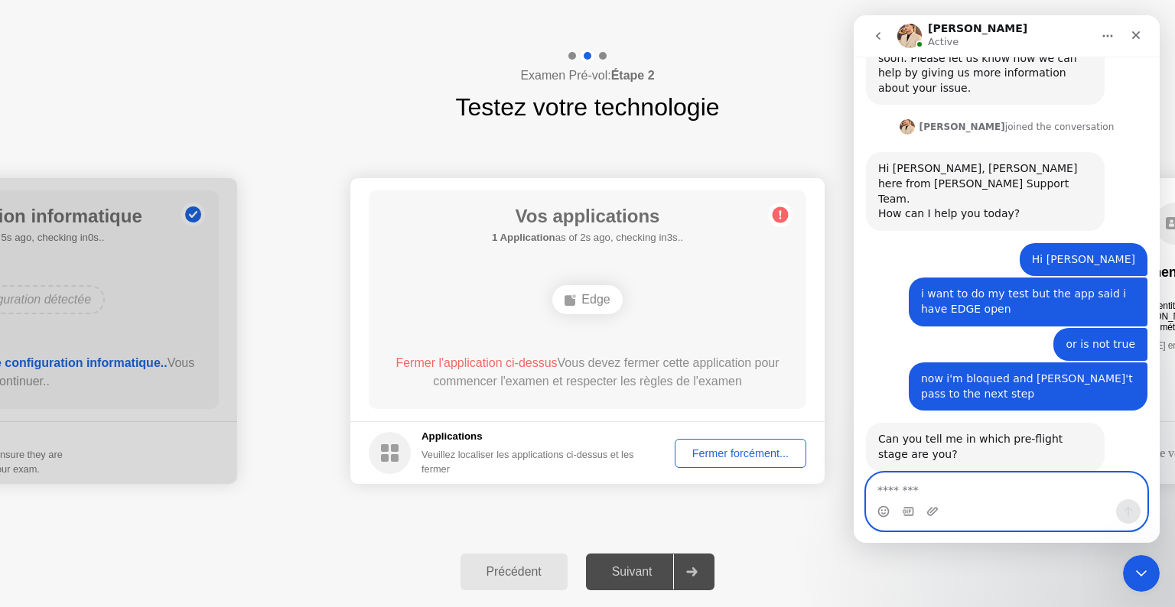
click at [905, 486] on textarea "Message…" at bounding box center [1006, 486] width 280 height 26
type textarea "*******"
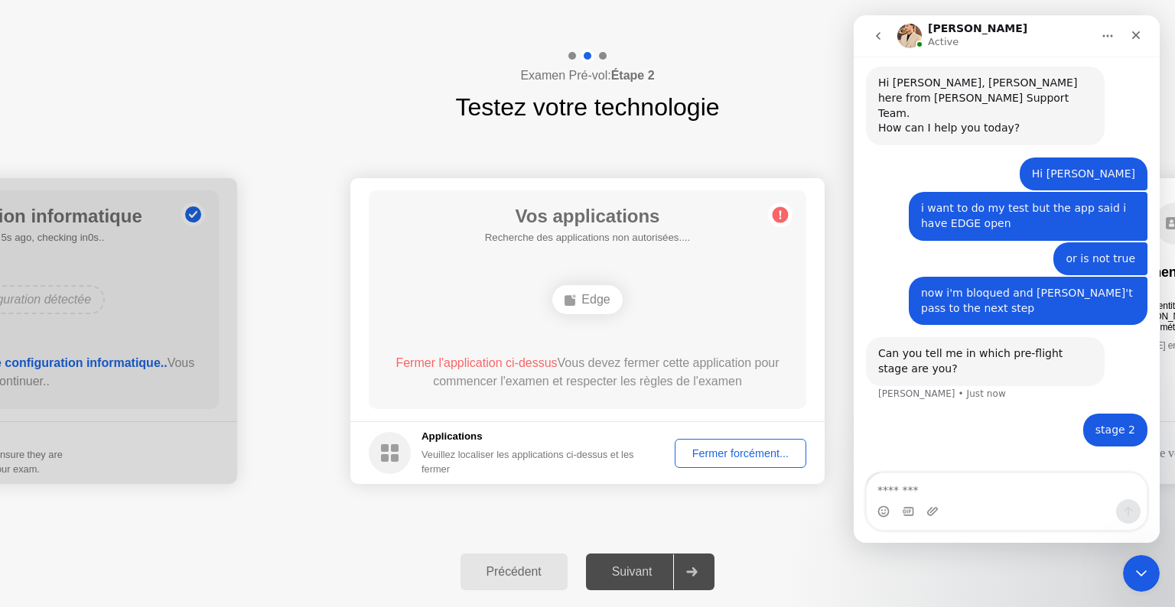
scroll to position [1223, 0]
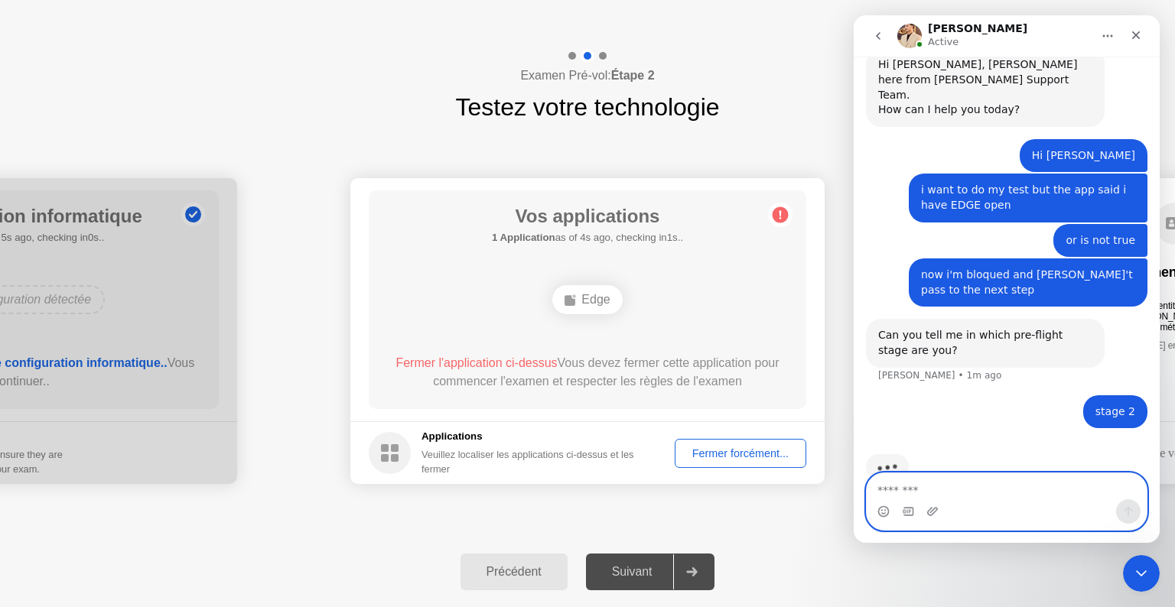
click at [915, 489] on textarea "Message…" at bounding box center [1006, 486] width 280 height 26
paste textarea "**********"
type textarea "*"
click at [933, 511] on icon "Upload attachment" at bounding box center [932, 512] width 12 height 12
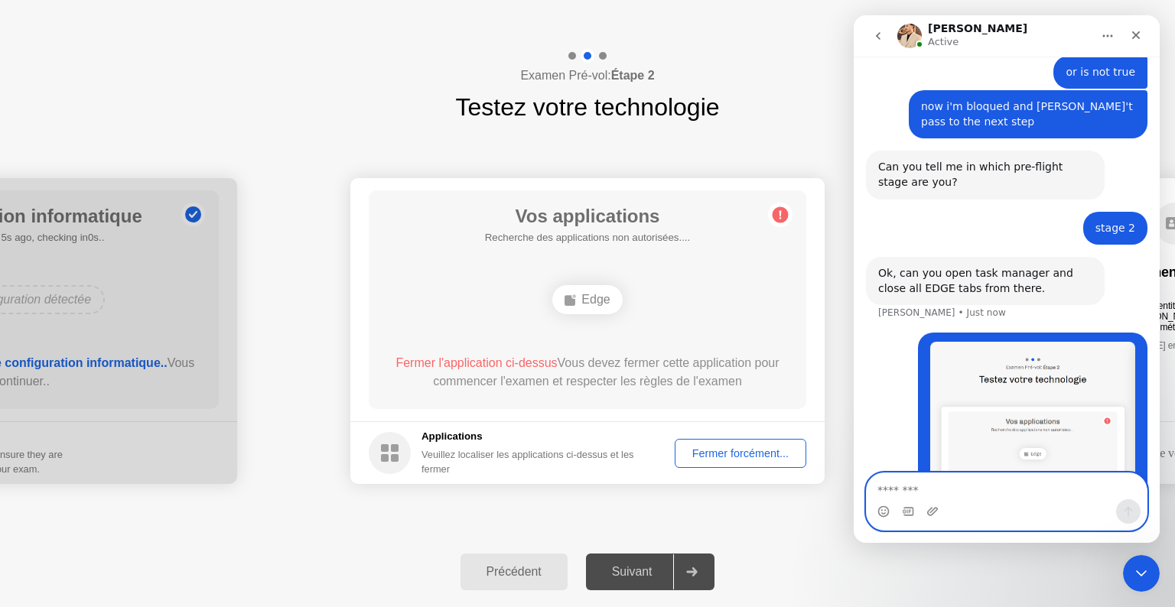
scroll to position [1445, 0]
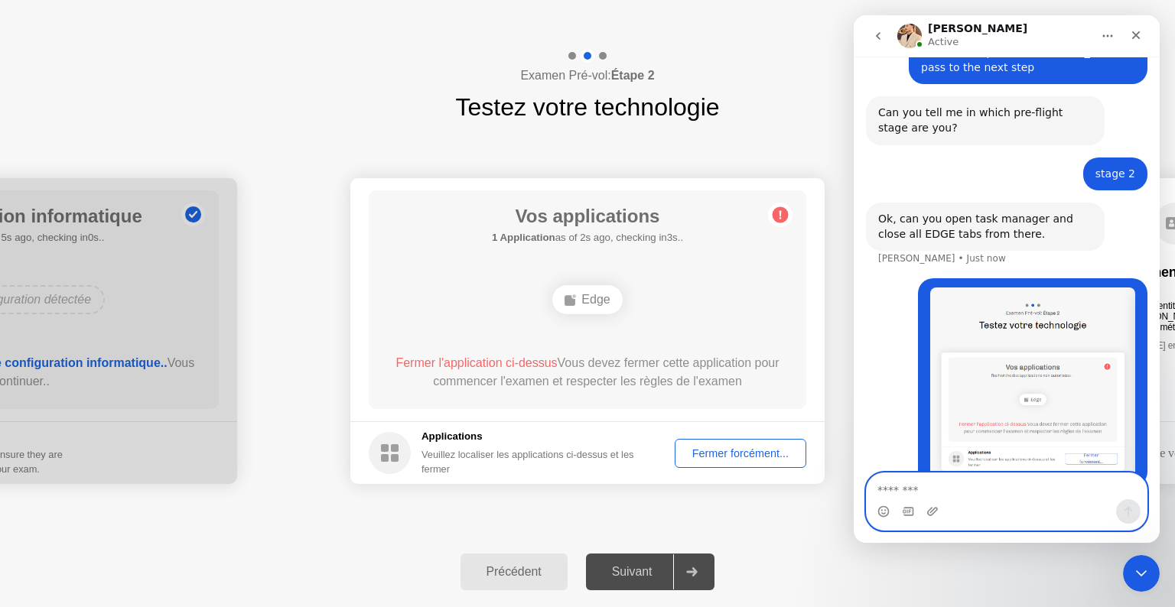
click at [905, 489] on textarea "Message…" at bounding box center [1006, 486] width 280 height 26
type textarea "*"
type textarea "**********"
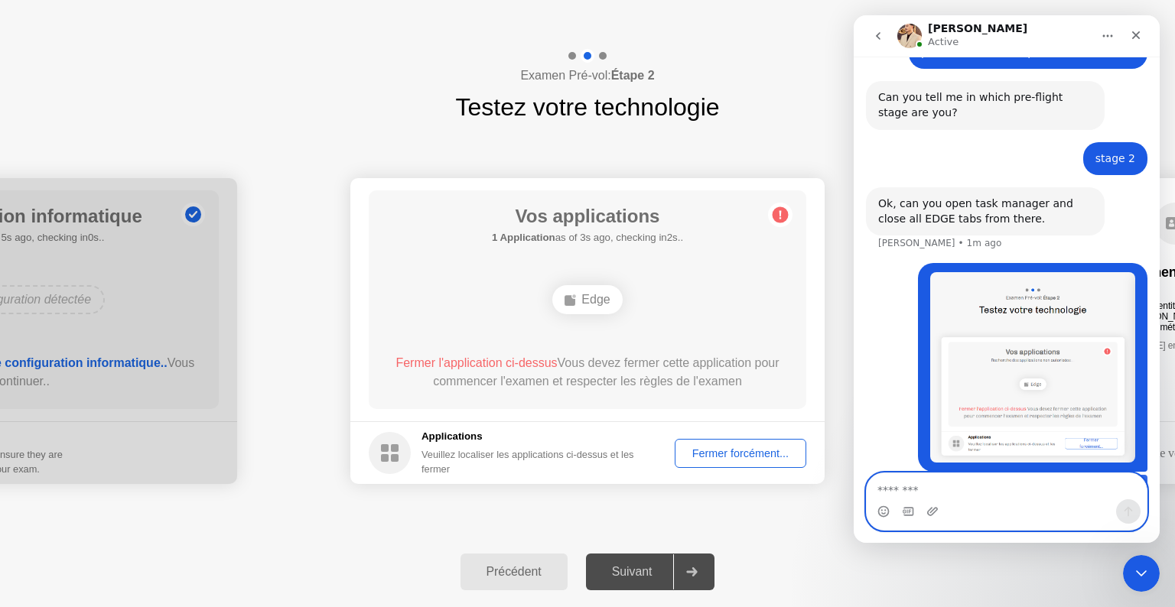
scroll to position [1481, 0]
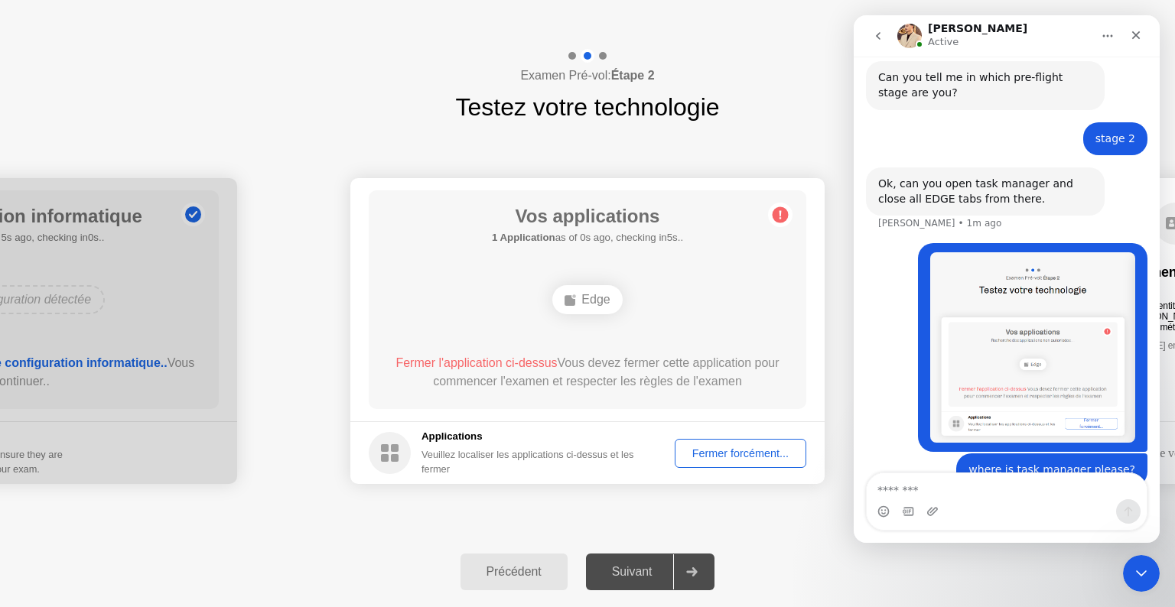
click at [746, 460] on div "Fermer forcément..." at bounding box center [740, 453] width 121 height 12
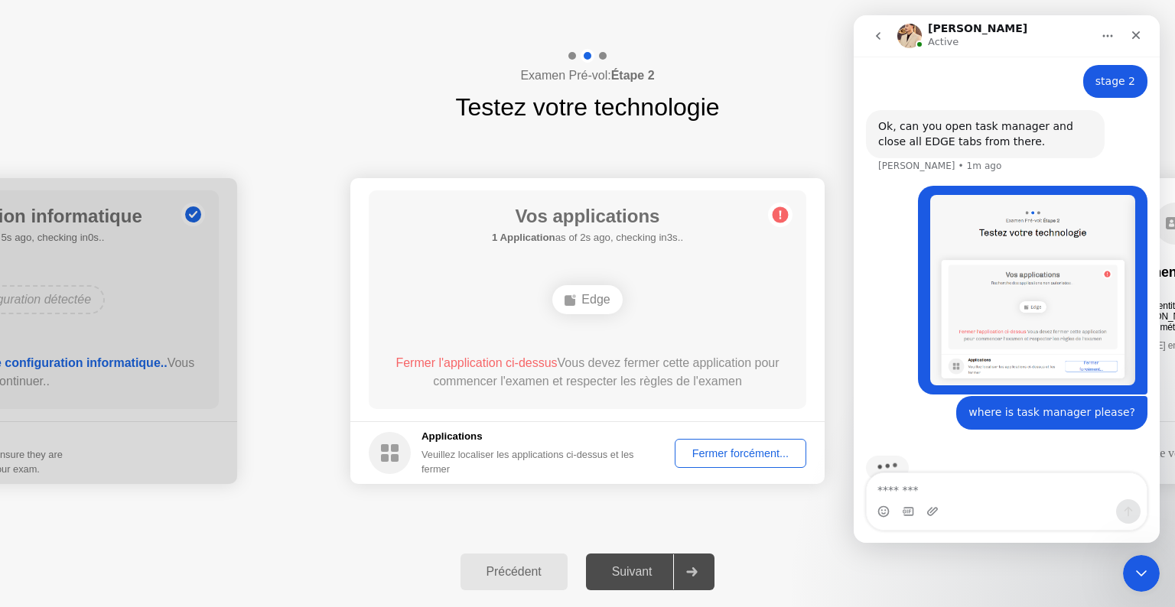
scroll to position [1539, 0]
click at [733, 451] on div "Fermer forcément..." at bounding box center [740, 453] width 121 height 12
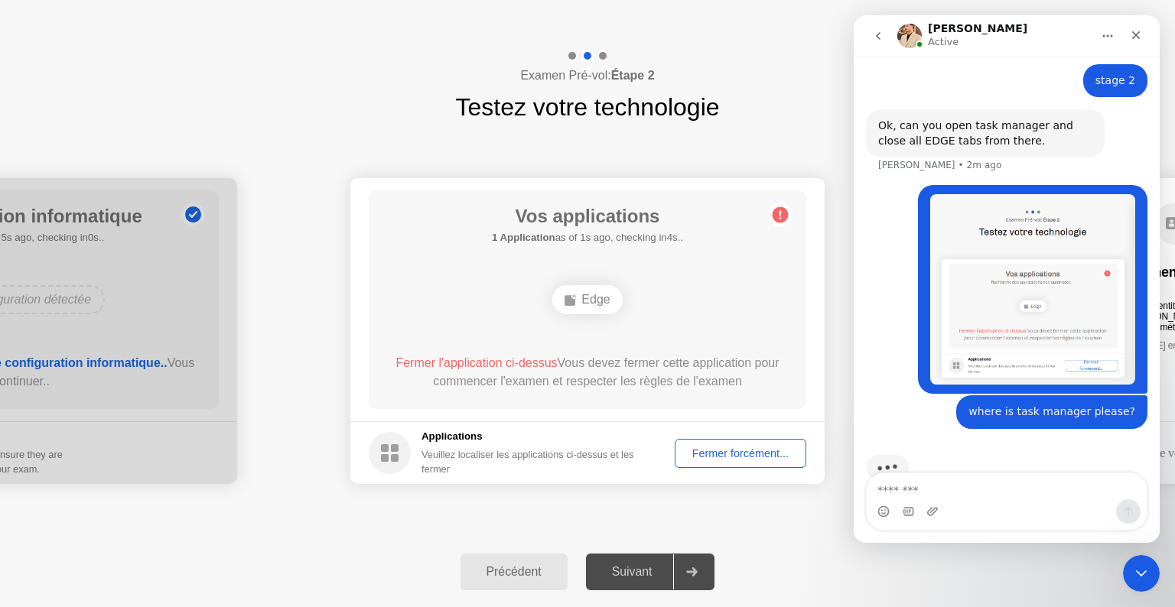
click at [414, 461] on div "Applications Veuillez localiser les applications ci-dessus et les fermer" at bounding box center [511, 452] width 284 height 47
click at [587, 470] on div "Veuillez localiser les applications ci-dessus et les fermer" at bounding box center [537, 461] width 232 height 29
click at [580, 463] on div "Veuillez localiser les applications ci-dessus et les fermer" at bounding box center [537, 461] width 232 height 29
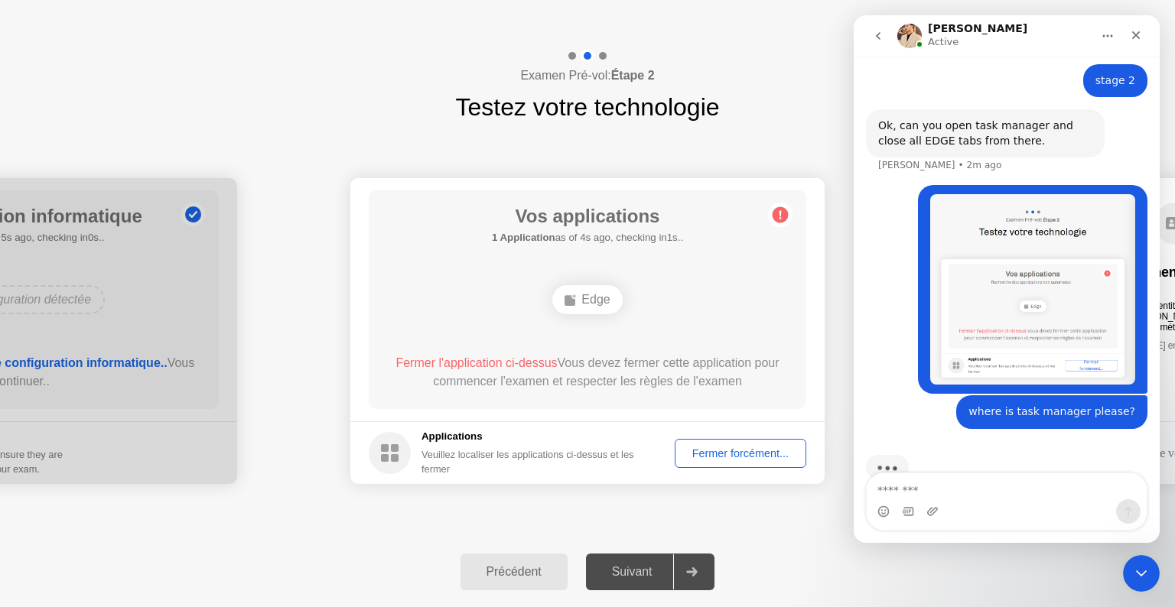
click at [580, 463] on div "Veuillez localiser les applications ci-dessus et les fermer" at bounding box center [537, 461] width 232 height 29
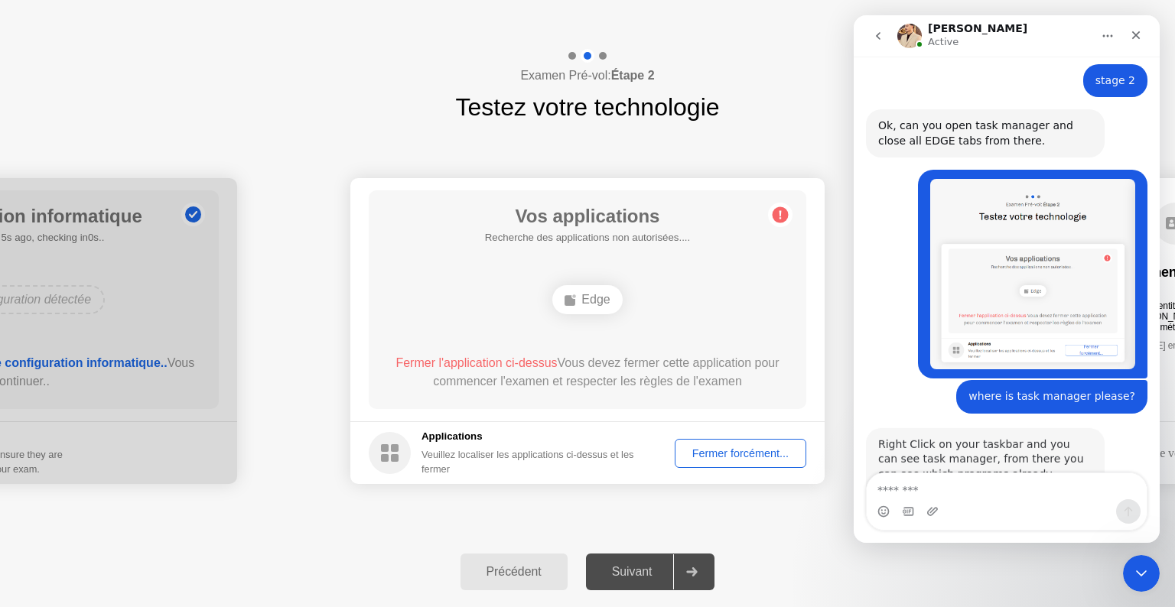
scroll to position [1601, 0]
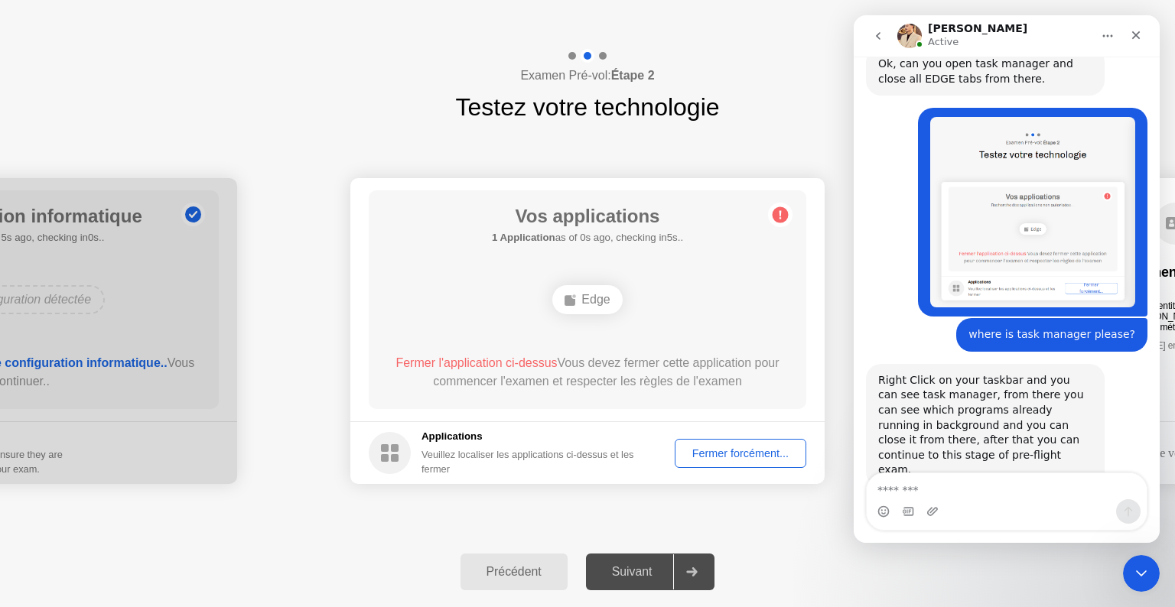
click at [733, 456] on div "Fermer forcément..." at bounding box center [740, 453] width 121 height 12
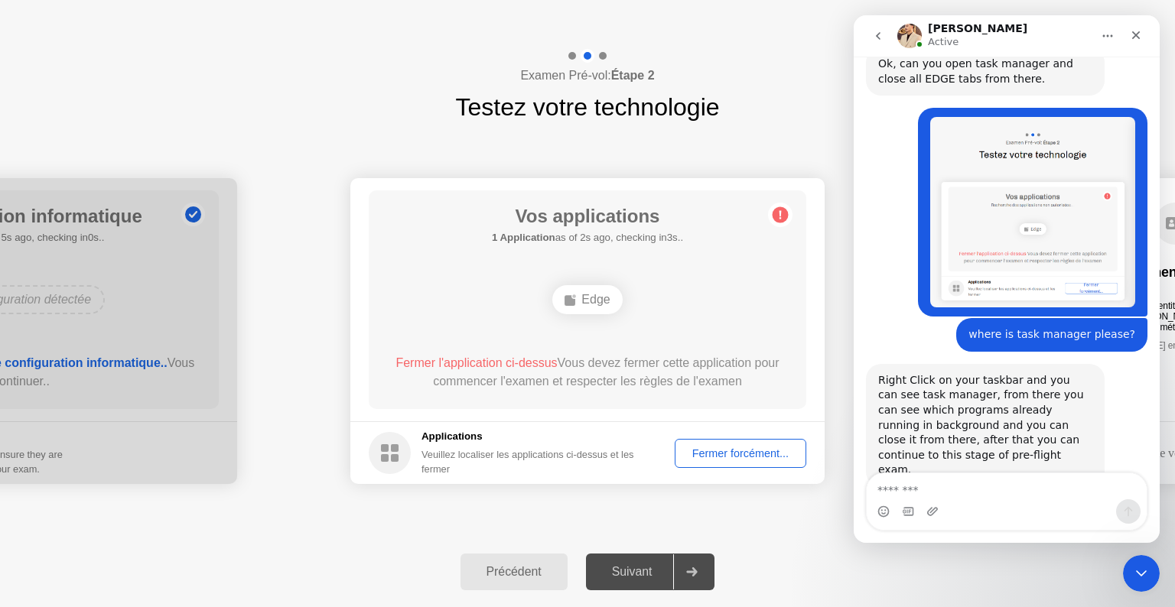
click at [1013, 535] on div "Intercom messenger" at bounding box center [1006, 508] width 306 height 70
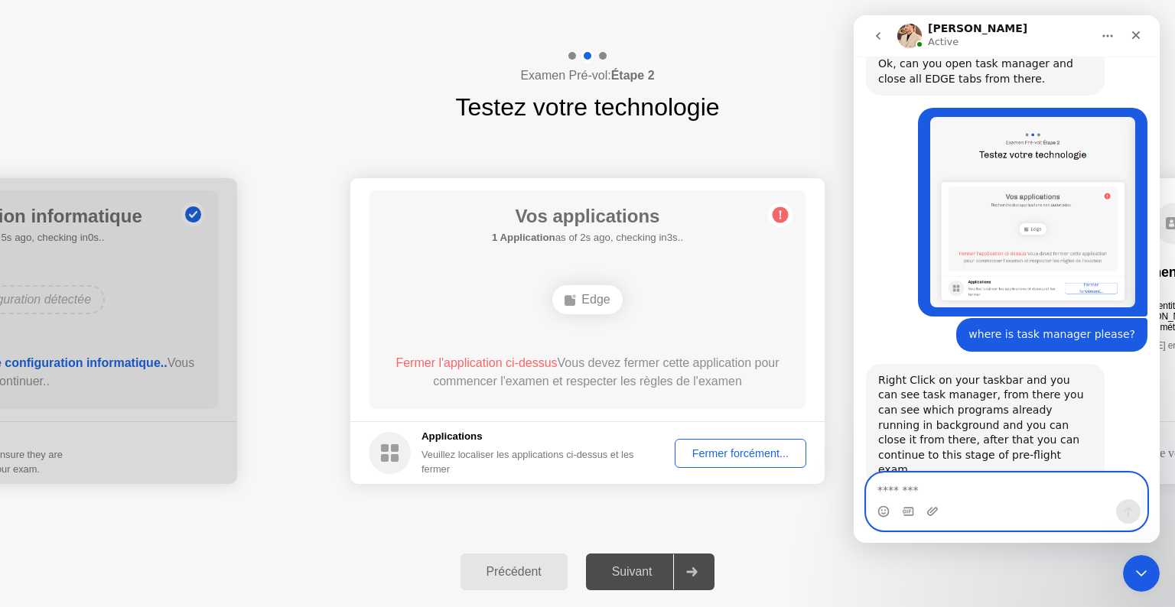
click at [982, 496] on textarea "Message…" at bounding box center [1006, 486] width 280 height 26
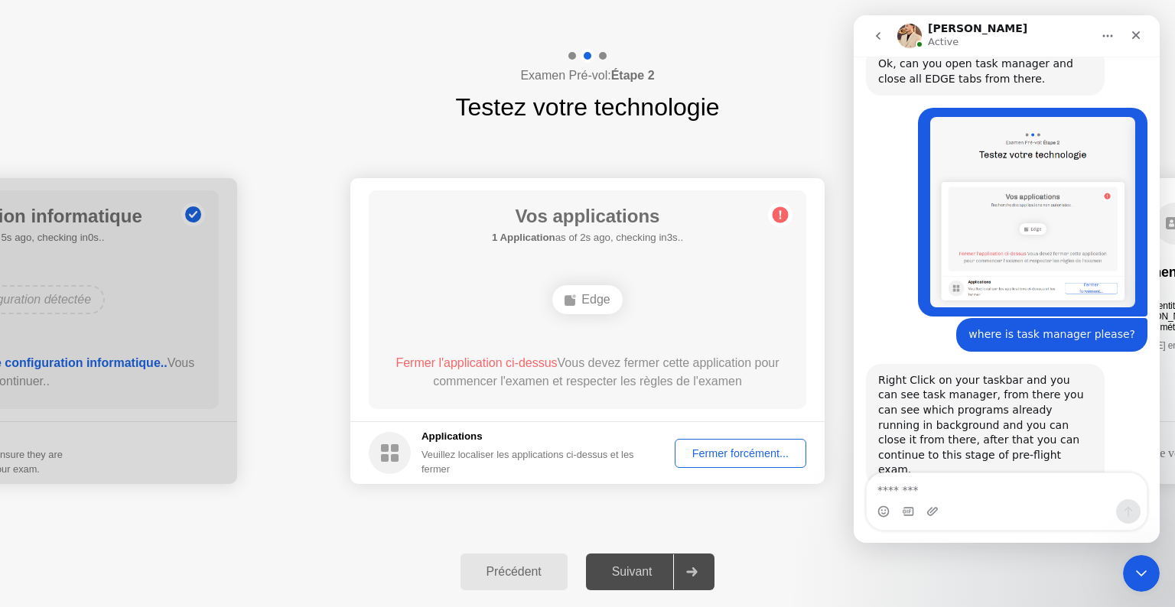
click at [242, 111] on div "Examen Pré-vol: Étape 2 Testez votre technologie" at bounding box center [587, 87] width 1175 height 76
click at [743, 455] on div "Fermer forcément..." at bounding box center [740, 453] width 121 height 12
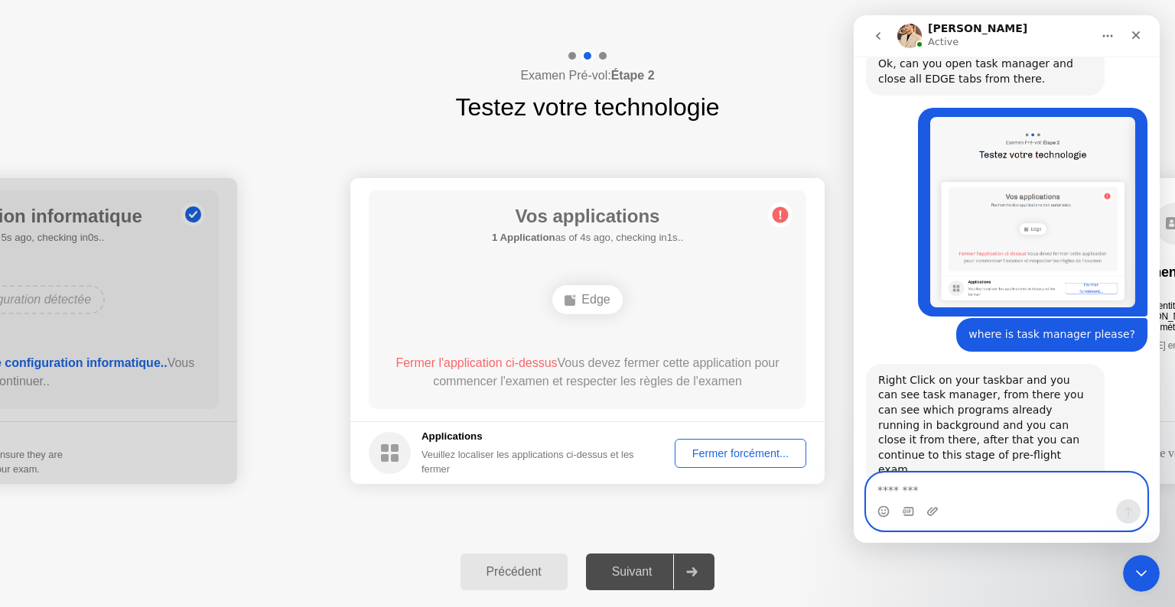
click at [928, 486] on textarea "Message…" at bounding box center [1006, 486] width 280 height 26
type textarea "**********"
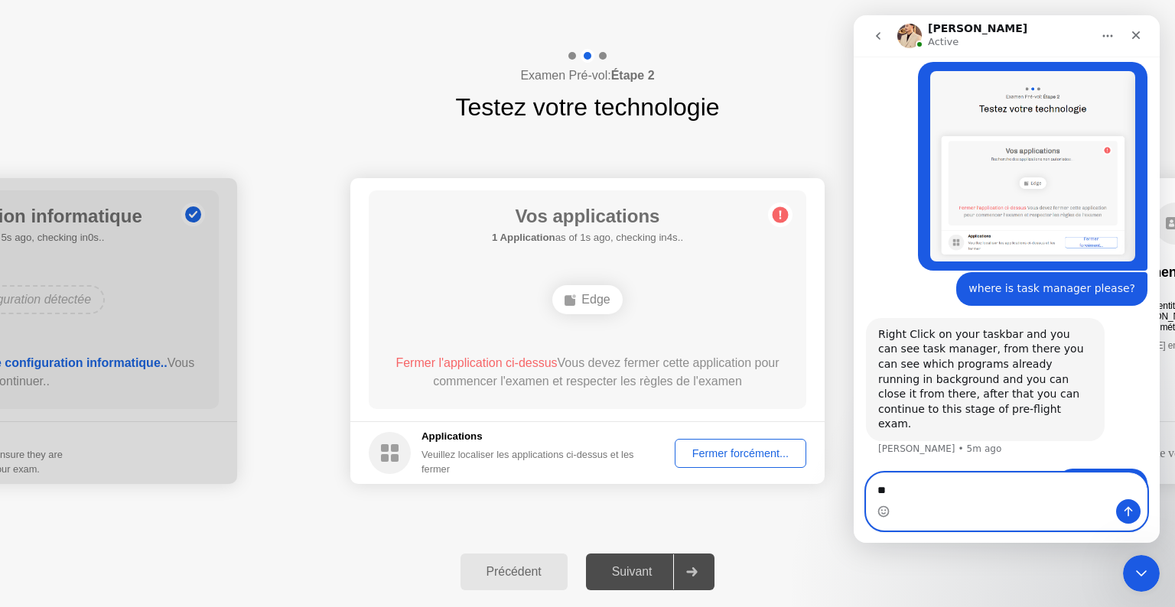
type textarea "*"
type textarea "*********"
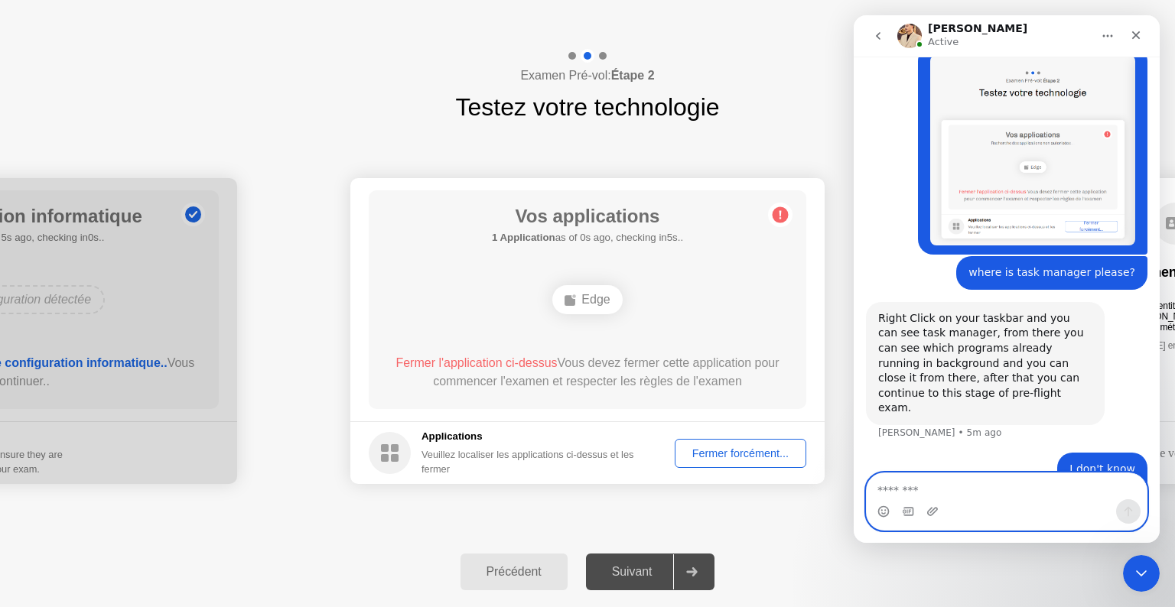
scroll to position [1682, 0]
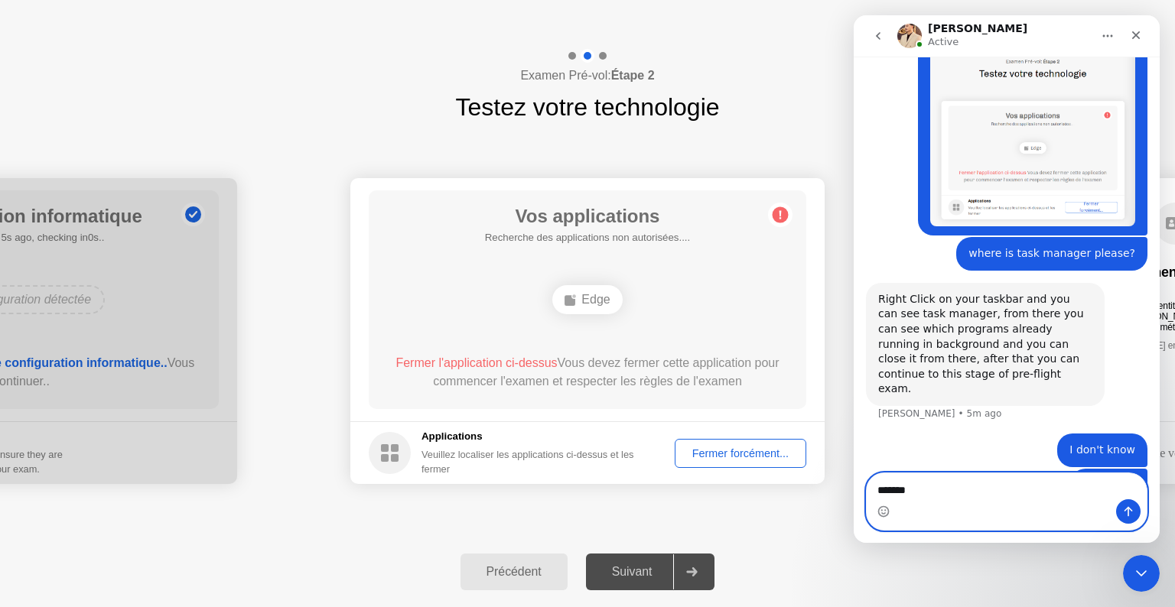
type textarea "********"
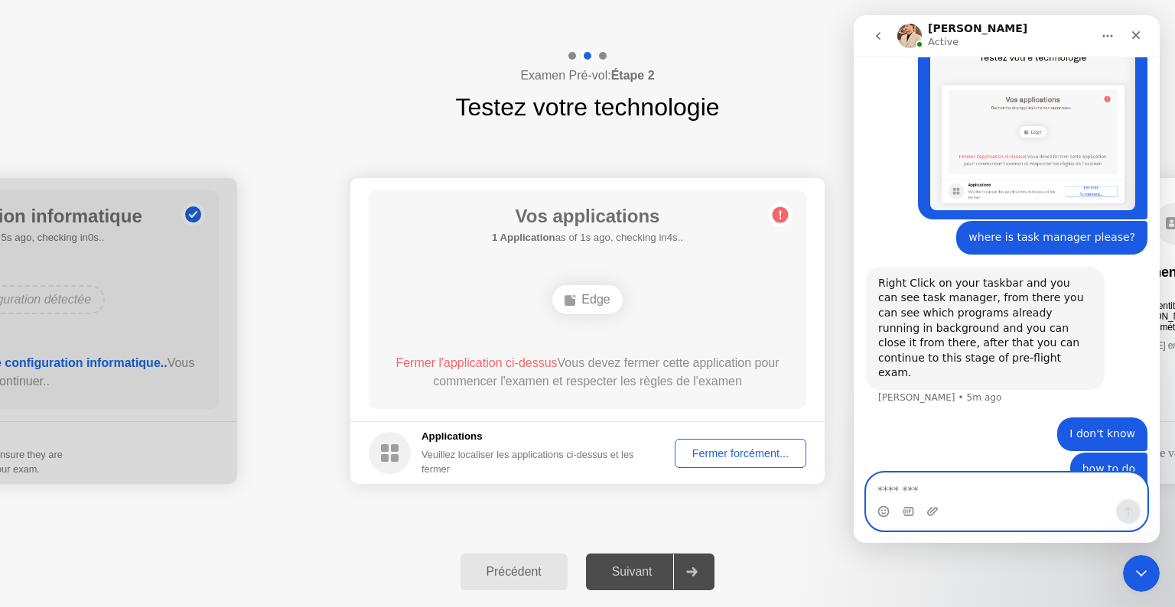
scroll to position [1716, 0]
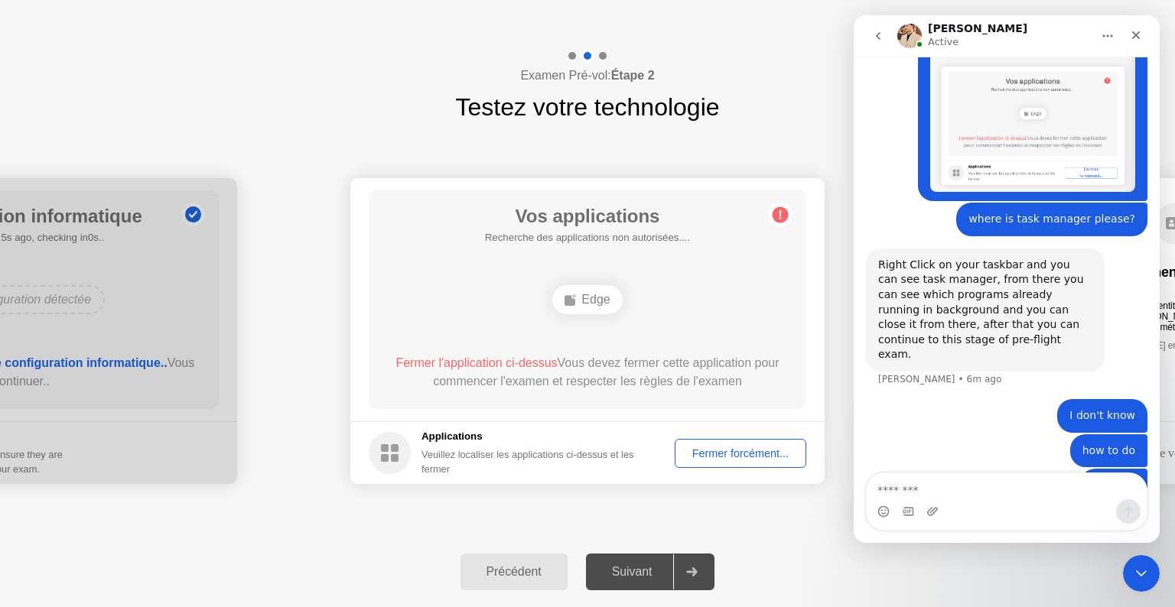
click at [837, 76] on div "Examen Pré-vol: Étape 2 Testez votre technologie" at bounding box center [587, 87] width 1175 height 76
click at [746, 452] on div "Fermer forcément..." at bounding box center [740, 453] width 121 height 12
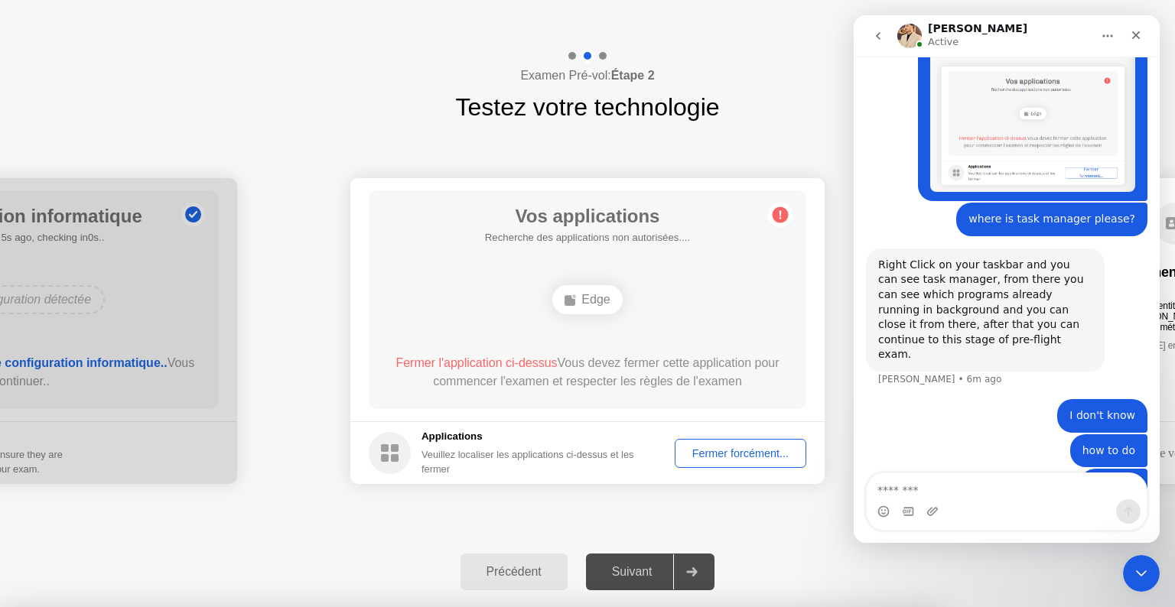
click at [343, 606] on div at bounding box center [587, 607] width 1175 height 0
click at [756, 606] on div at bounding box center [587, 607] width 1175 height 0
click at [1136, 33] on icon "Close" at bounding box center [1136, 35] width 12 height 12
